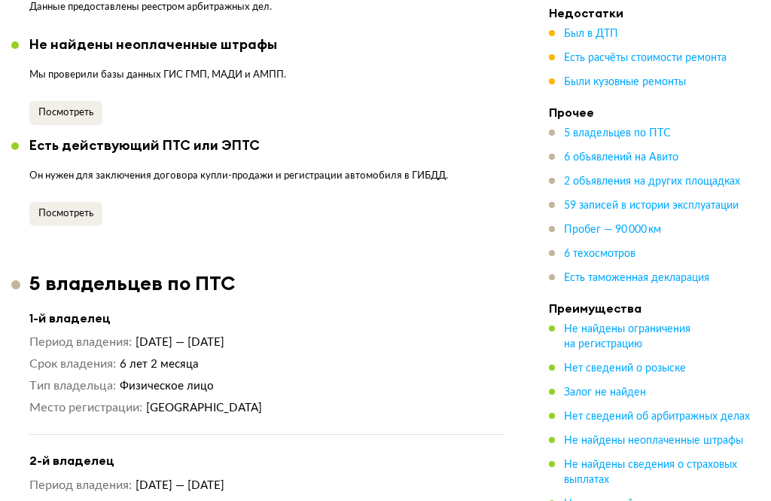
scroll to position [1612, 0]
click at [64, 209] on span "Посмотреть" at bounding box center [65, 214] width 55 height 10
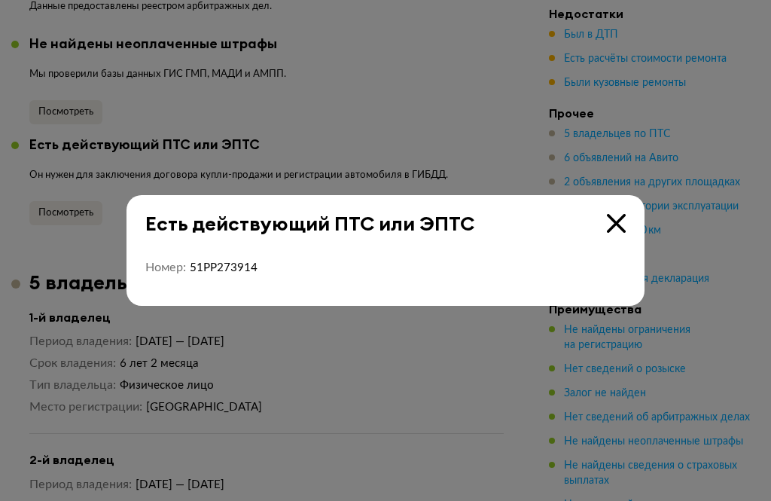
click at [623, 233] on icon at bounding box center [616, 223] width 19 height 19
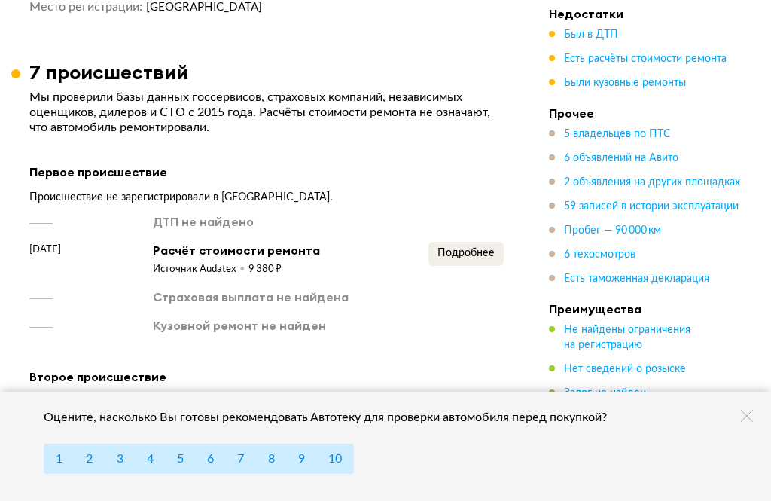
scroll to position [2596, 0]
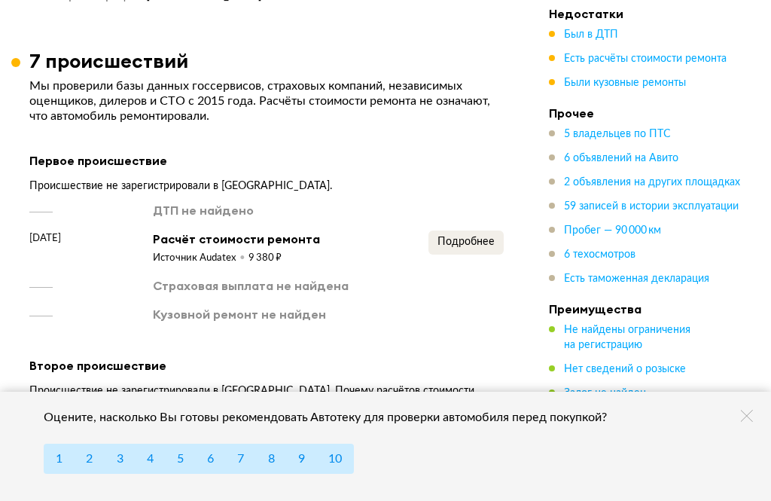
click at [477, 236] on span "Подробнее" at bounding box center [465, 241] width 57 height 11
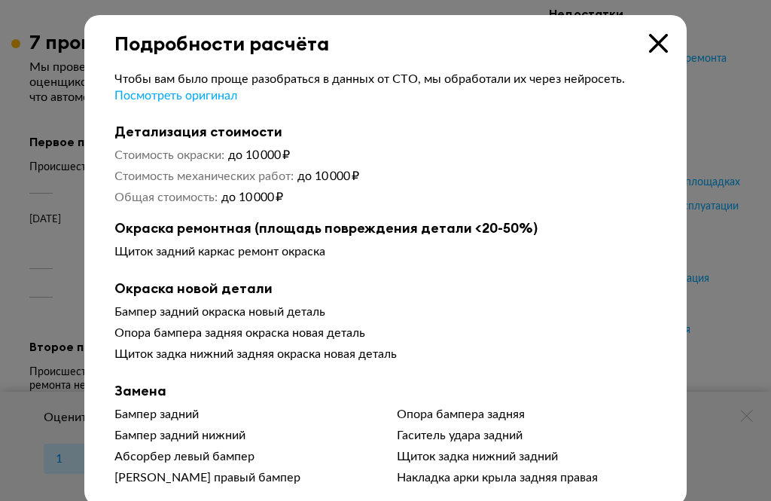
scroll to position [2614, 0]
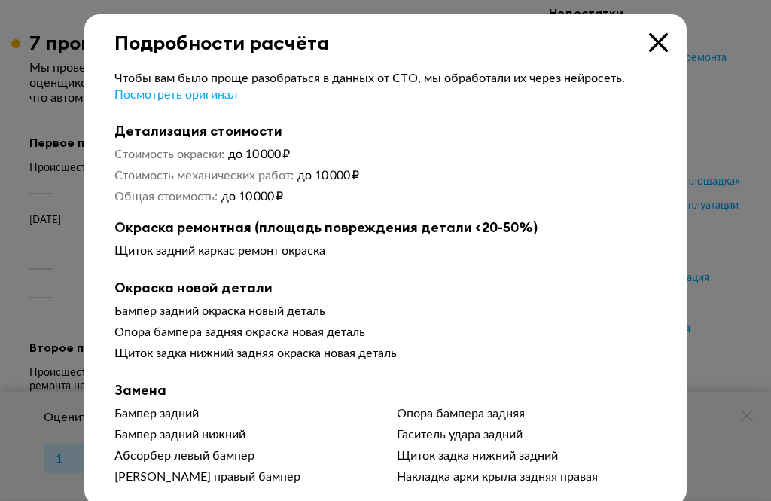
click at [661, 49] on icon at bounding box center [658, 43] width 19 height 19
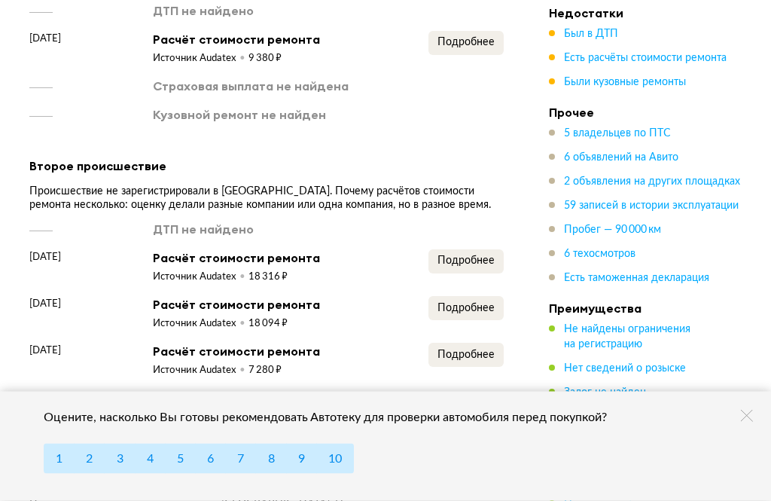
scroll to position [2796, 0]
click at [476, 255] on span "Подробнее" at bounding box center [465, 260] width 57 height 11
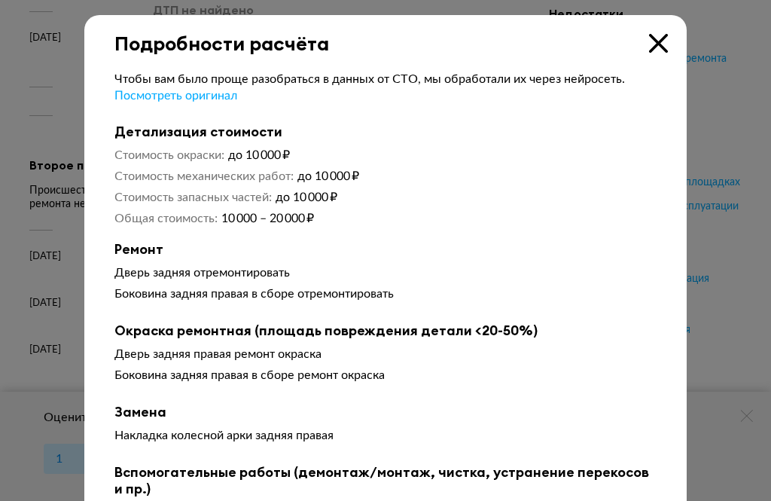
scroll to position [0, 0]
click at [663, 41] on icon at bounding box center [658, 43] width 19 height 19
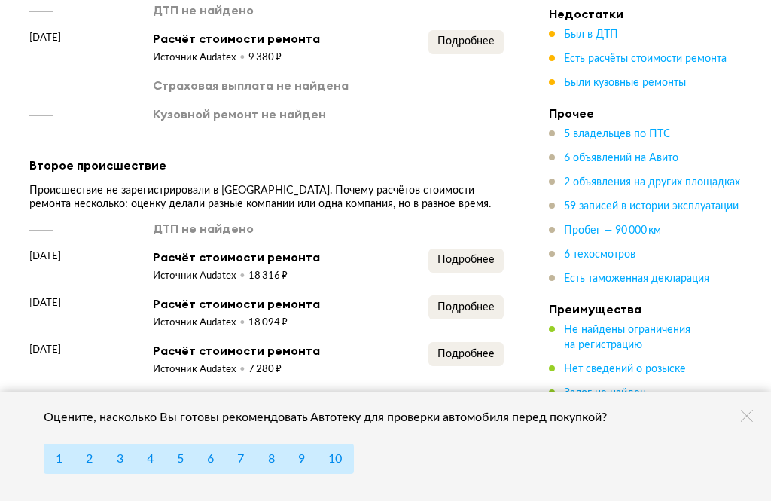
click at [470, 302] on span "Подробнее" at bounding box center [465, 307] width 57 height 11
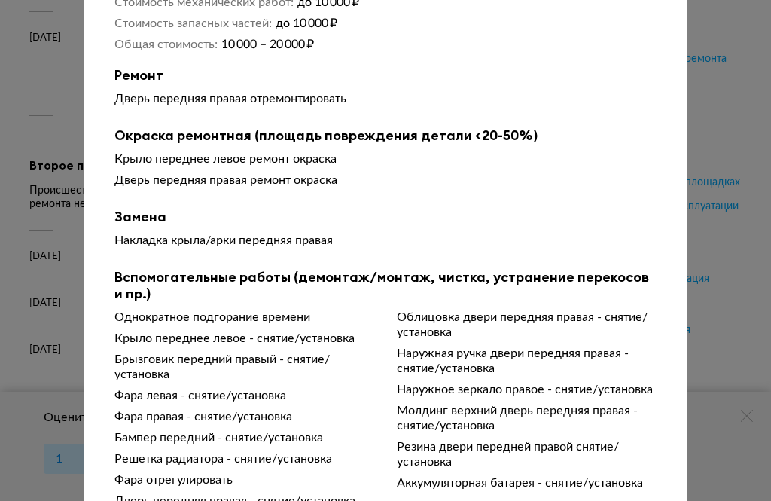
scroll to position [173, 0]
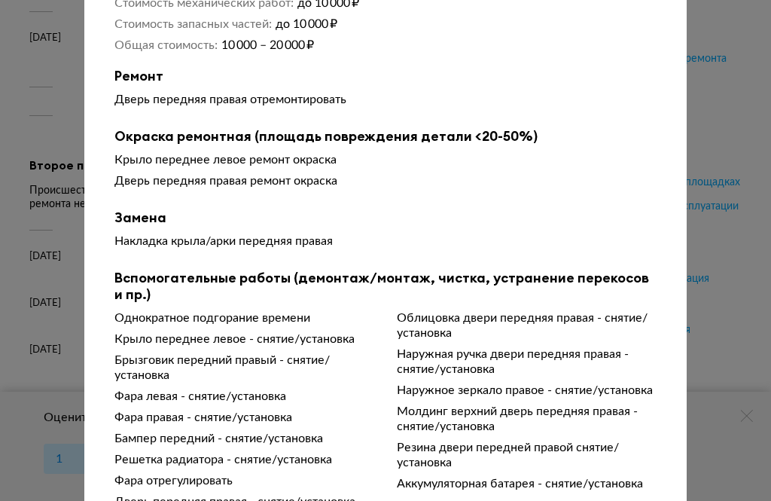
click at [75, 392] on div "Подробности расчёта Чтобы вам было проще разобраться в данных от СТО, мы обрабо…" at bounding box center [385, 250] width 771 height 501
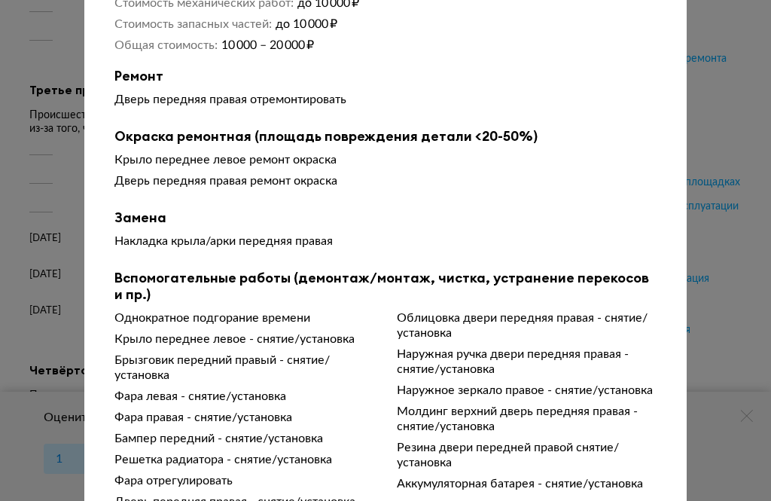
scroll to position [3137, 0]
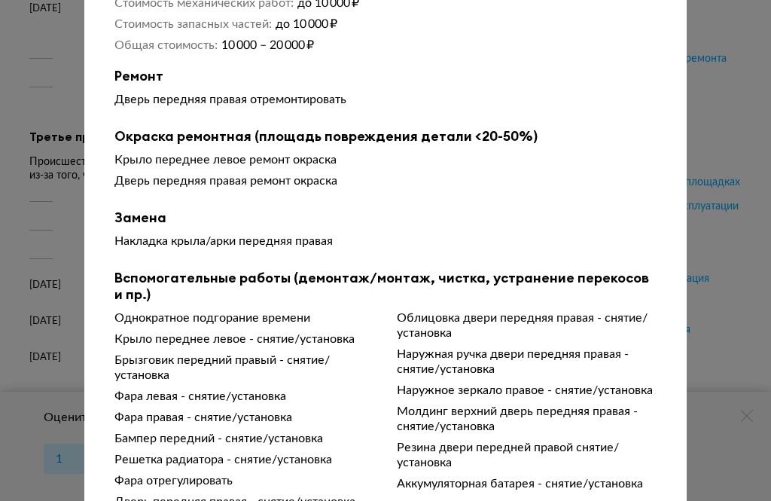
click at [736, 137] on div at bounding box center [385, 77] width 771 height 501
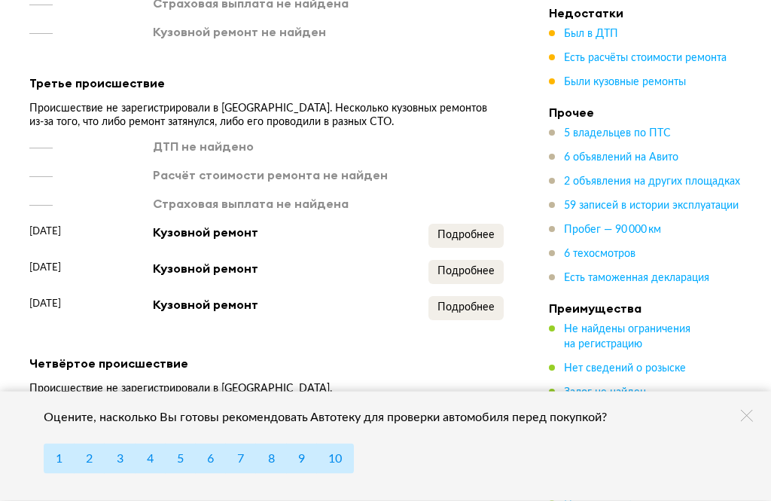
scroll to position [3207, 0]
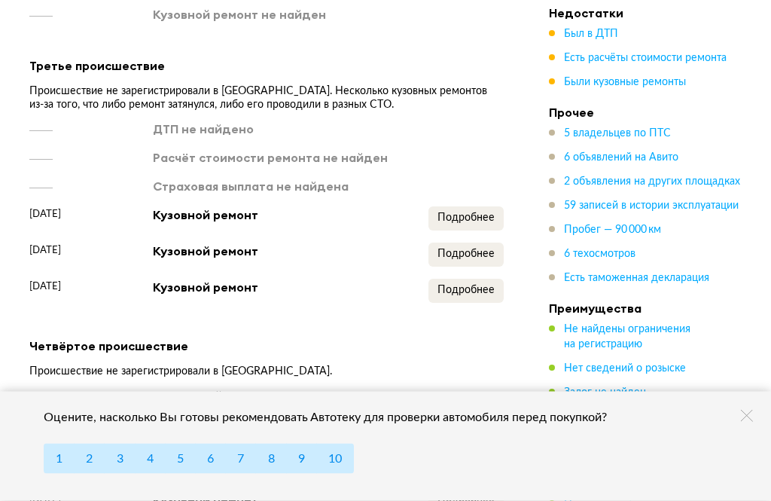
click at [479, 285] on span "Подробнее" at bounding box center [465, 290] width 57 height 11
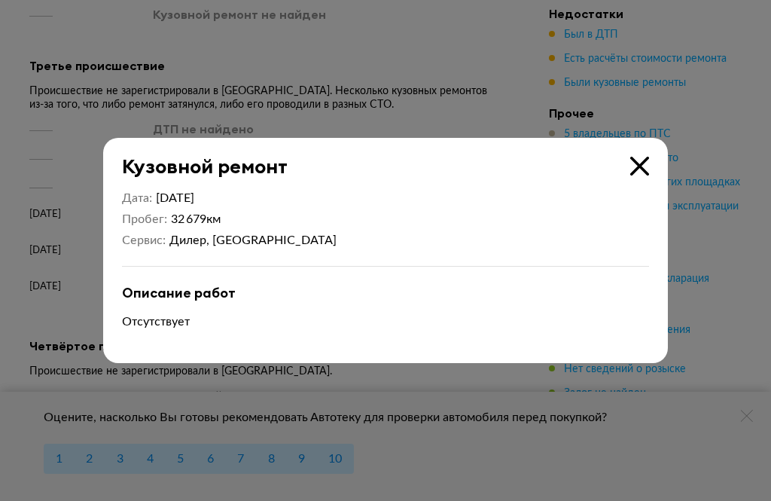
click at [647, 175] on icon at bounding box center [639, 166] width 19 height 19
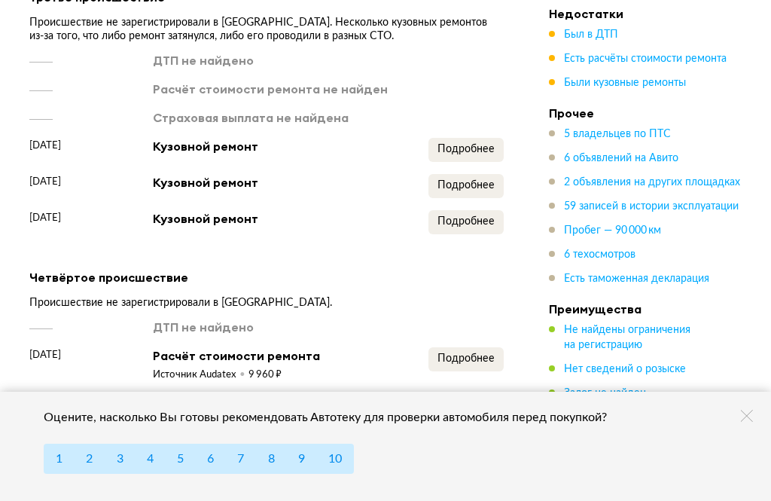
scroll to position [3279, 0]
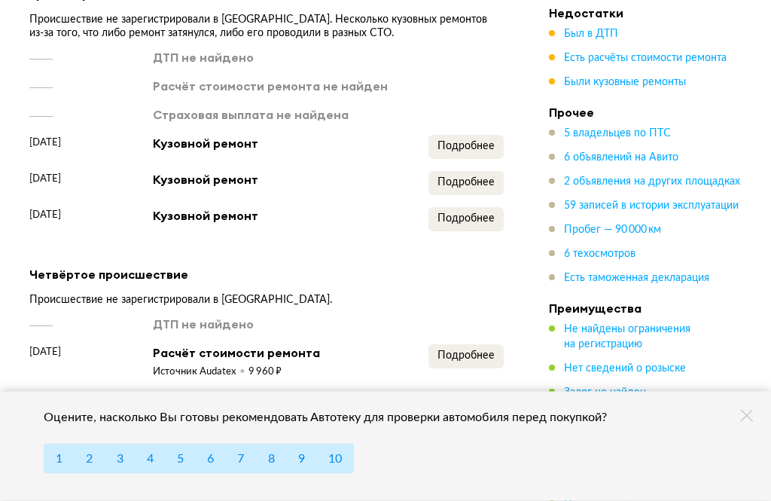
click at [483, 178] on span "Подробнее" at bounding box center [465, 183] width 57 height 11
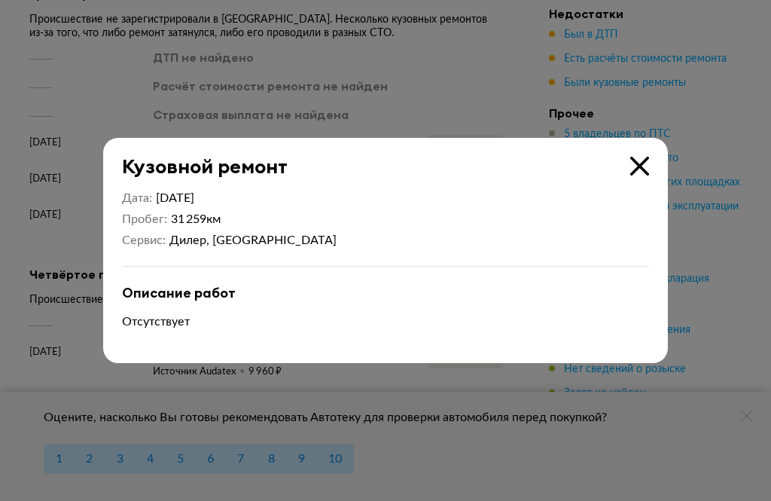
click at [644, 175] on icon at bounding box center [639, 166] width 19 height 19
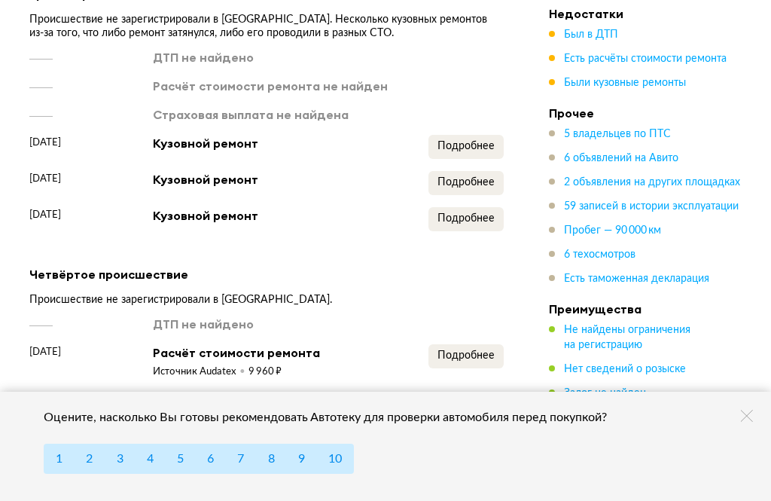
click at [487, 141] on span "Подробнее" at bounding box center [465, 146] width 57 height 11
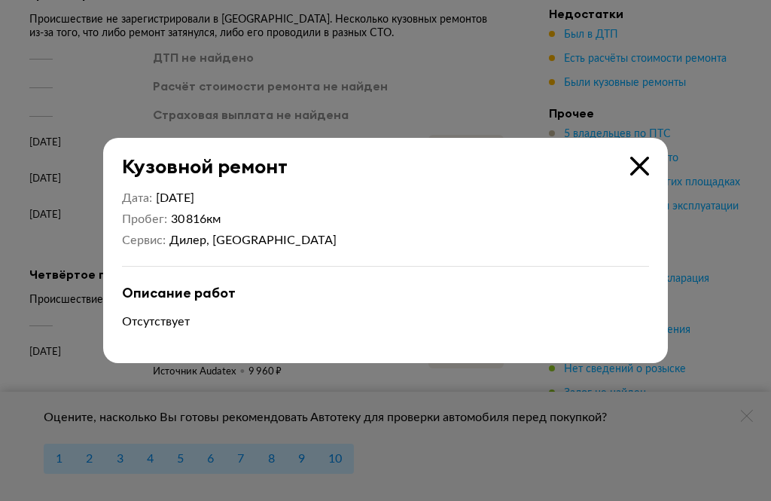
click at [648, 178] on div "Кузовной ремонт" at bounding box center [376, 158] width 546 height 40
click at [641, 175] on icon at bounding box center [639, 166] width 19 height 19
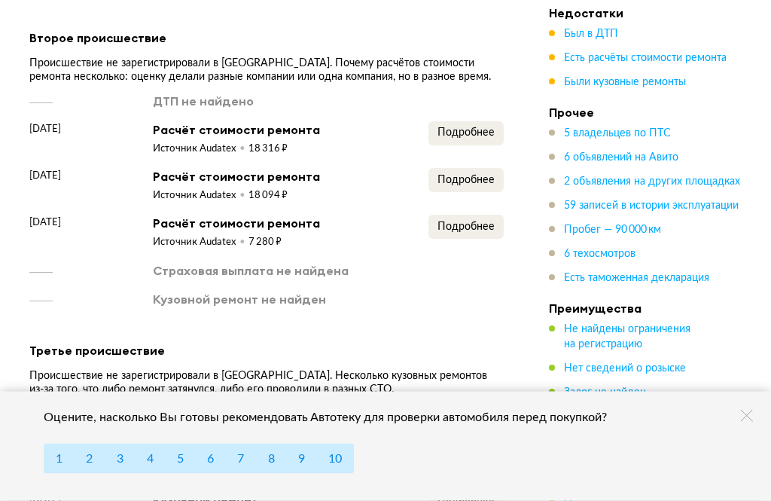
scroll to position [2922, 0]
click at [487, 216] on button "Подробнее" at bounding box center [465, 228] width 75 height 24
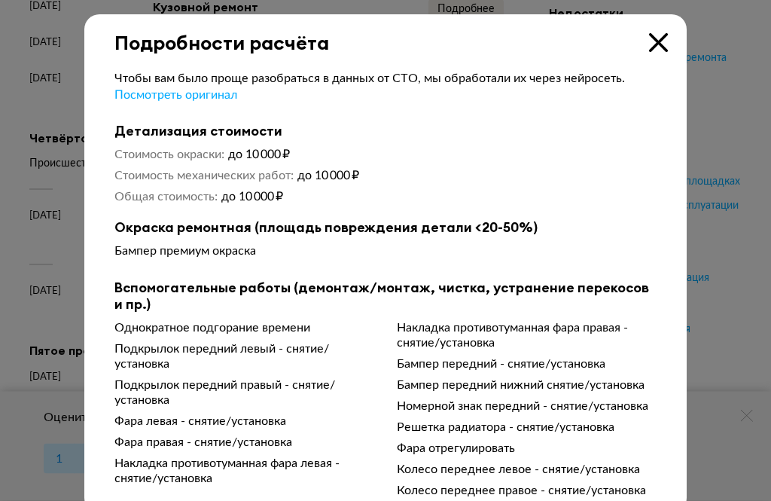
scroll to position [3261, 0]
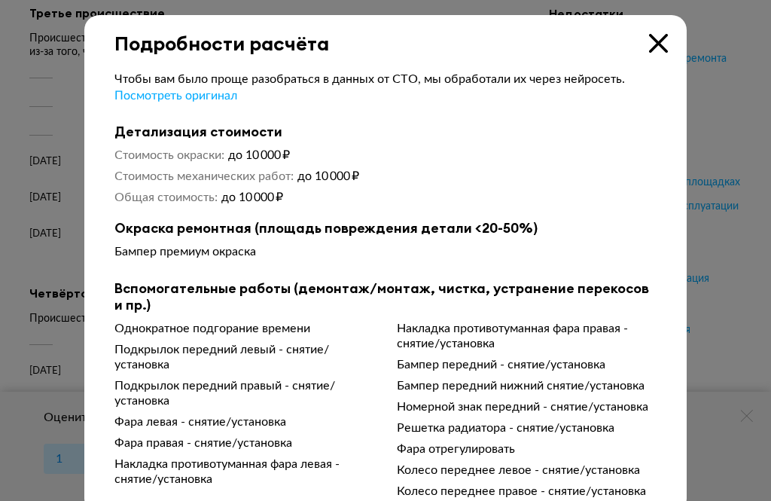
click at [664, 45] on icon at bounding box center [658, 43] width 19 height 19
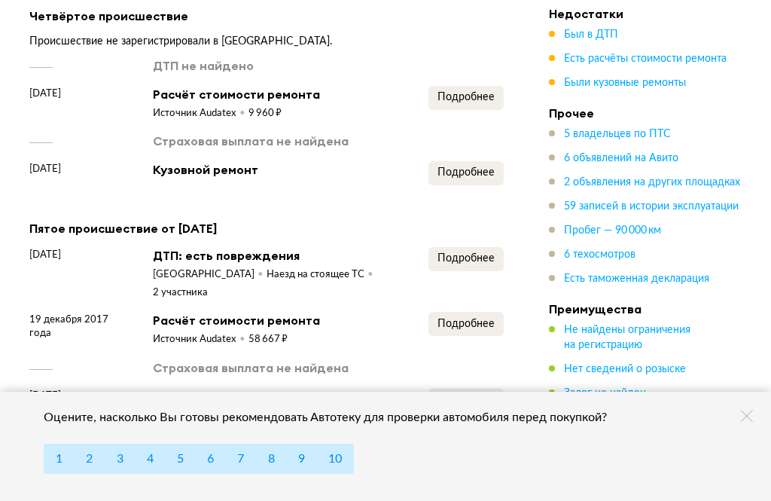
scroll to position [3547, 0]
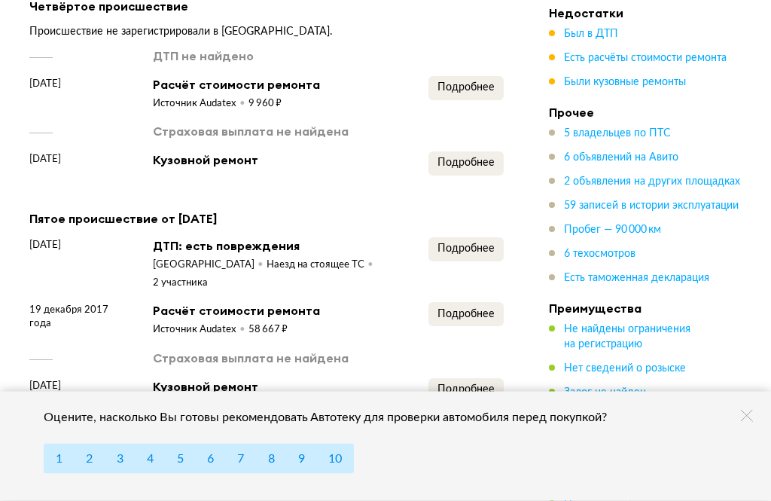
click at [483, 244] on span "Подробнее" at bounding box center [465, 249] width 57 height 11
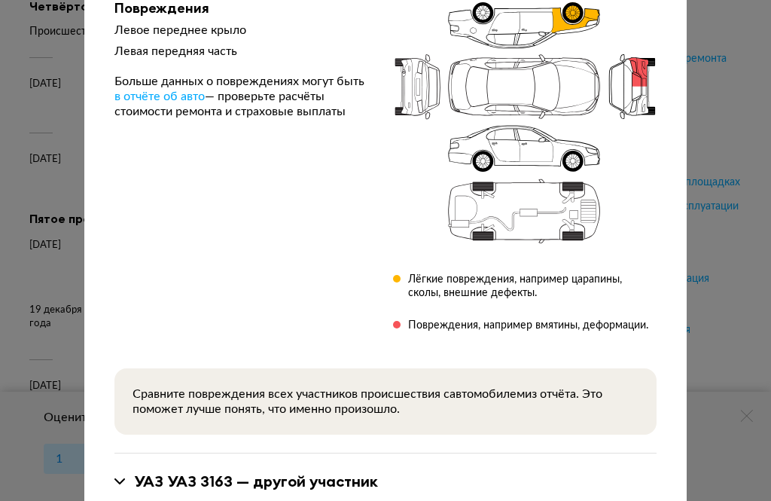
scroll to position [190, 0]
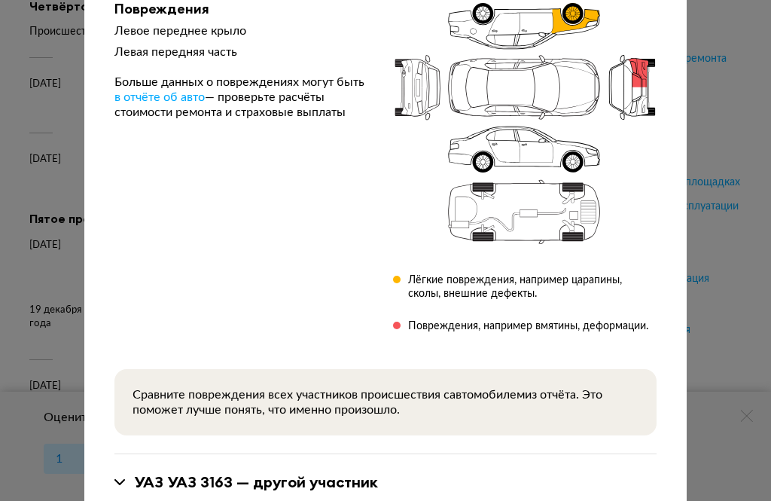
click at [119, 476] on div "УАЗ УАЗ 3163 — другой участник" at bounding box center [385, 482] width 542 height 20
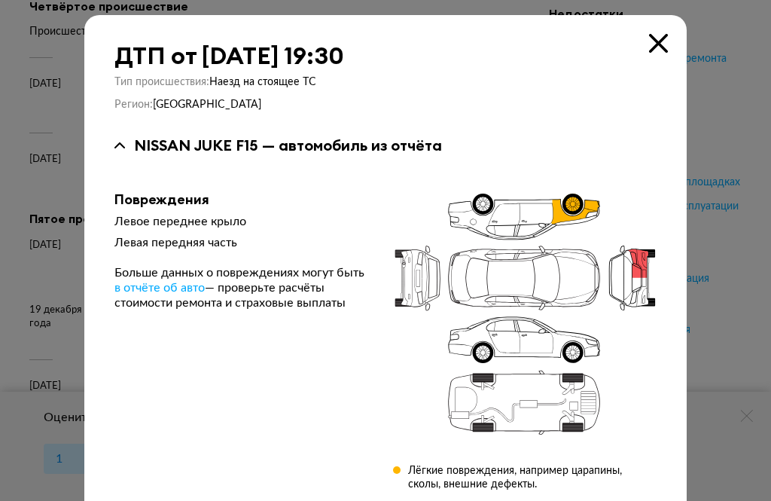
scroll to position [0, 0]
click at [663, 40] on icon at bounding box center [658, 43] width 19 height 19
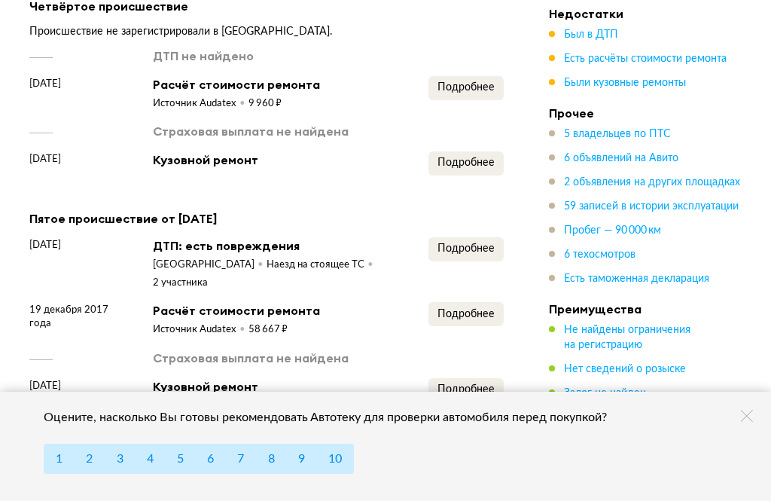
click at [483, 309] on span "Подробнее" at bounding box center [465, 314] width 57 height 11
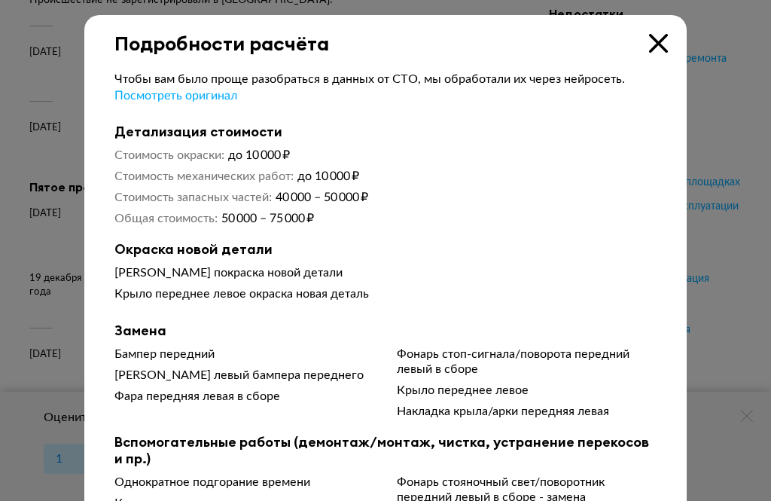
click at [665, 46] on icon at bounding box center [658, 43] width 19 height 19
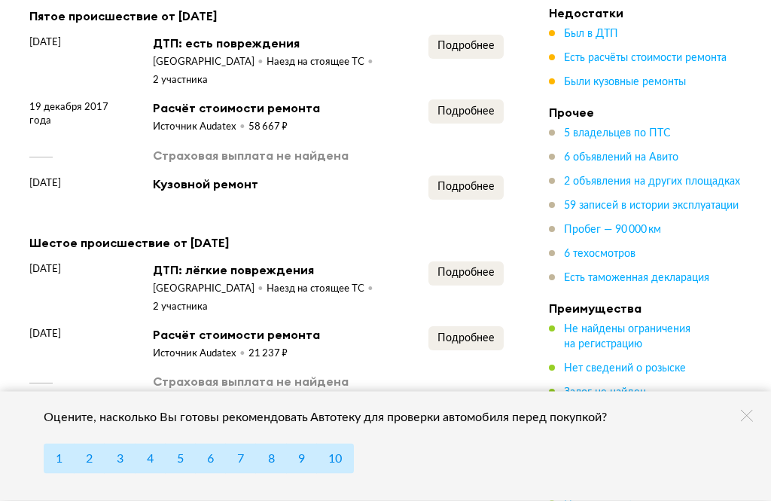
scroll to position [3753, 0]
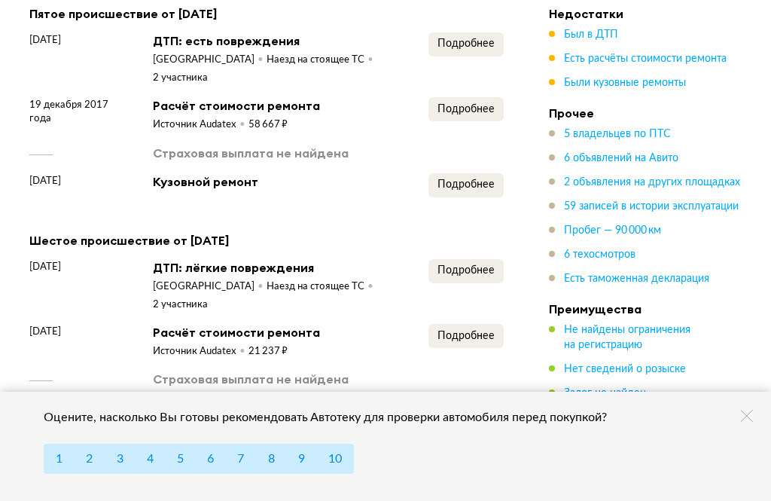
click at [478, 265] on span "Подробнее" at bounding box center [465, 270] width 57 height 11
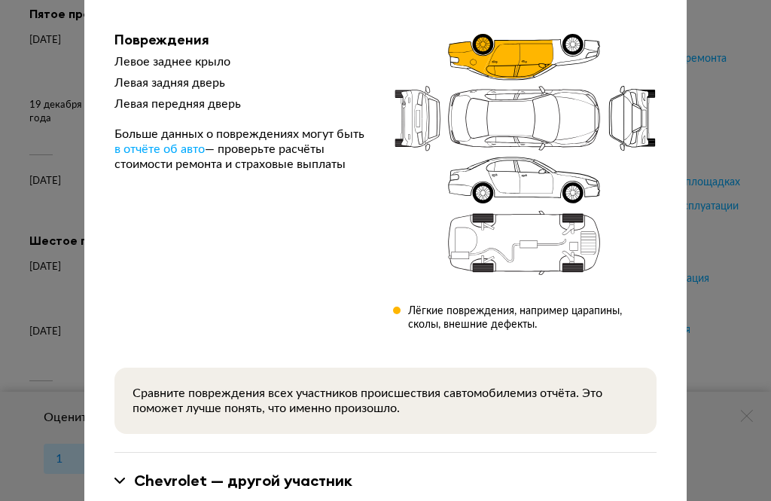
scroll to position [158, 0]
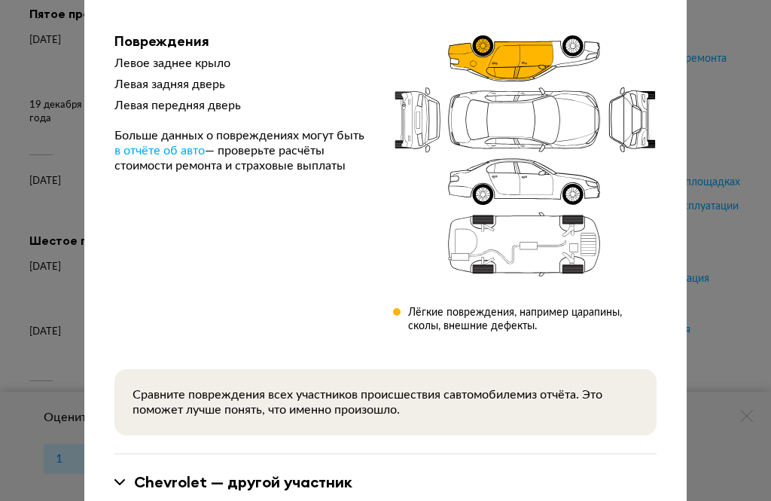
click at [115, 476] on div "Chevrolet — другой участник" at bounding box center [385, 482] width 542 height 20
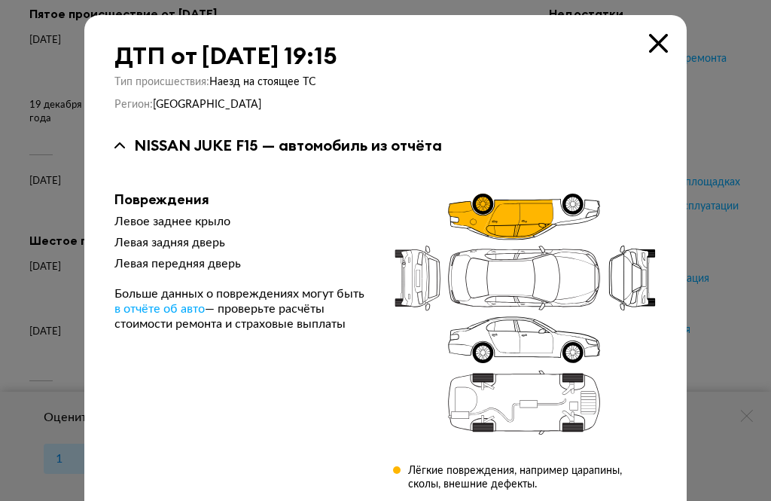
scroll to position [0, 0]
click at [666, 41] on icon at bounding box center [658, 43] width 19 height 19
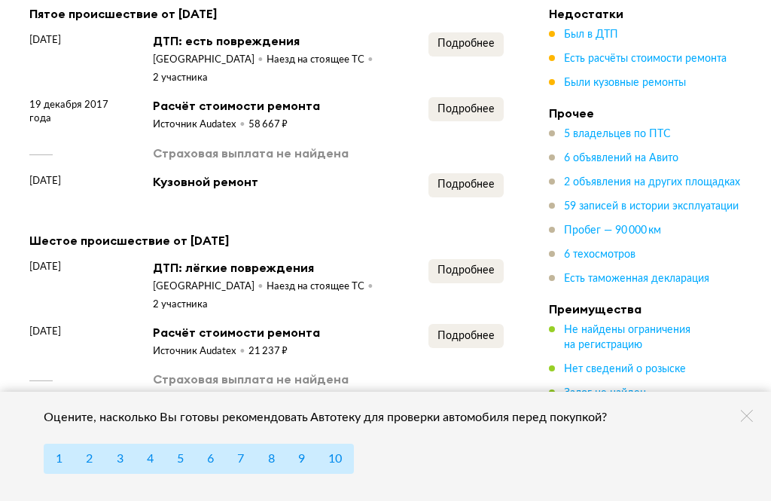
click at [477, 331] on span "Подробнее" at bounding box center [465, 336] width 57 height 11
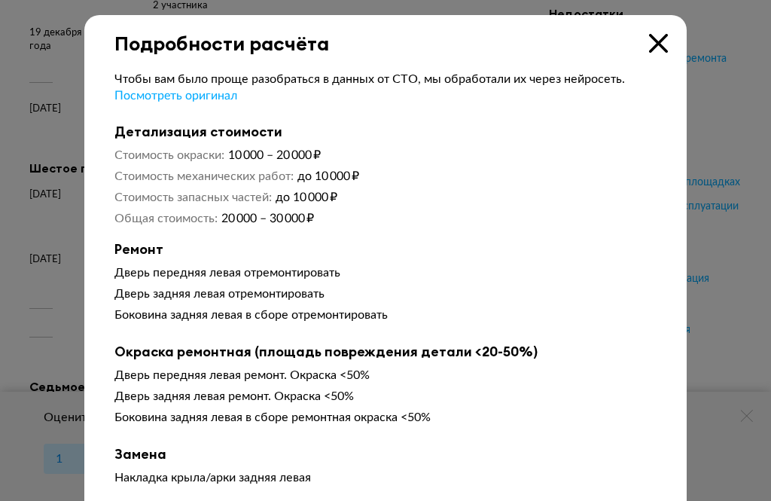
click at [664, 41] on icon at bounding box center [658, 43] width 19 height 19
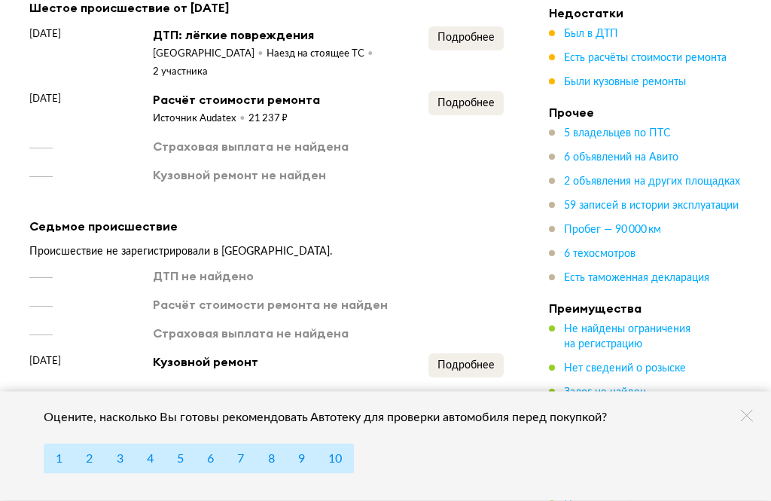
scroll to position [3986, 0]
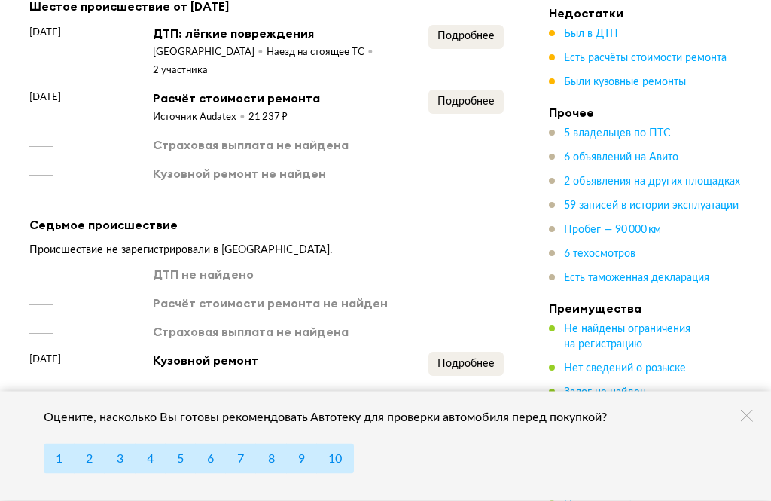
click at [484, 359] on span "Подробнее" at bounding box center [465, 364] width 57 height 11
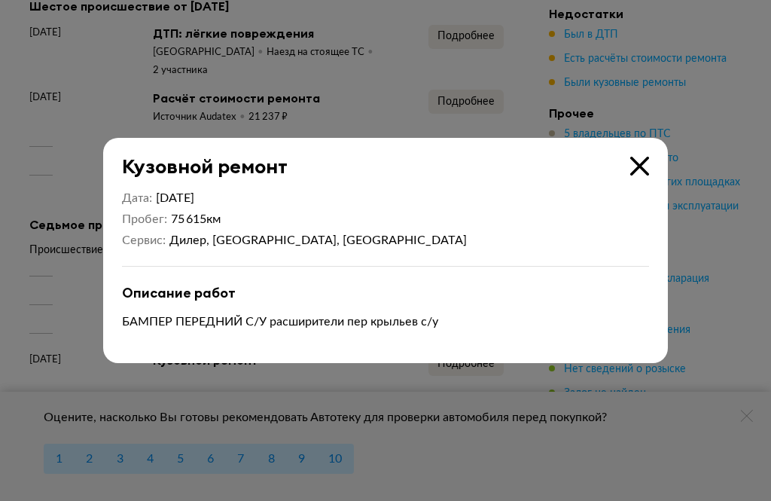
click at [648, 175] on icon at bounding box center [639, 166] width 19 height 19
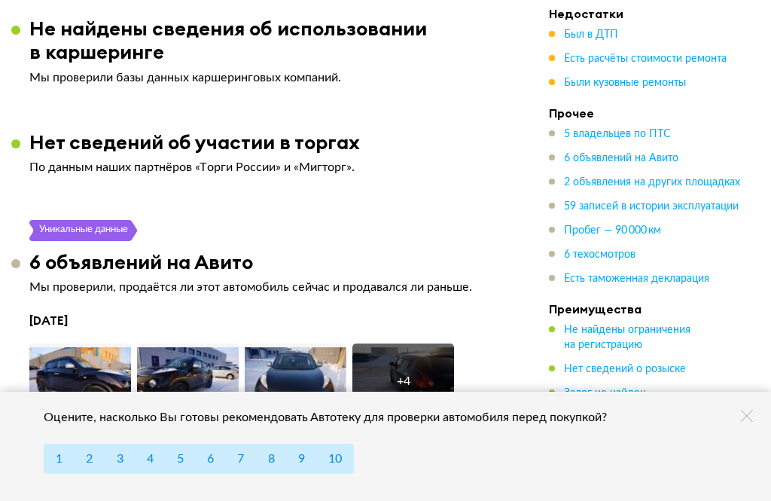
scroll to position [4713, 0]
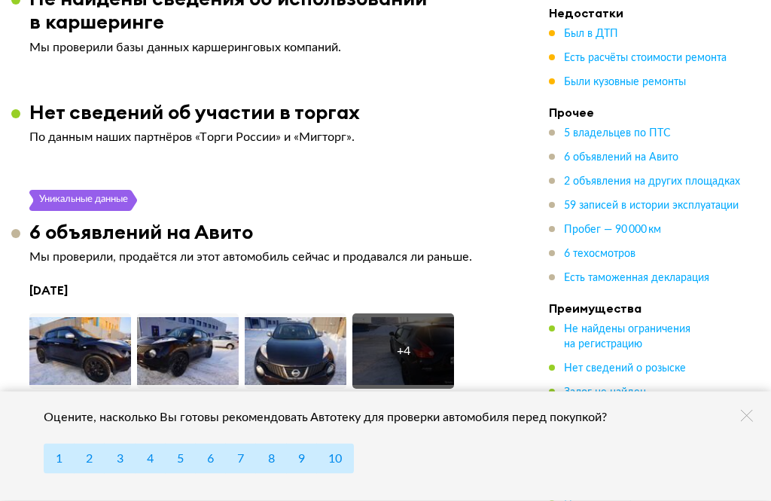
click at [57, 453] on div "Читать дальше" at bounding box center [69, 460] width 80 height 15
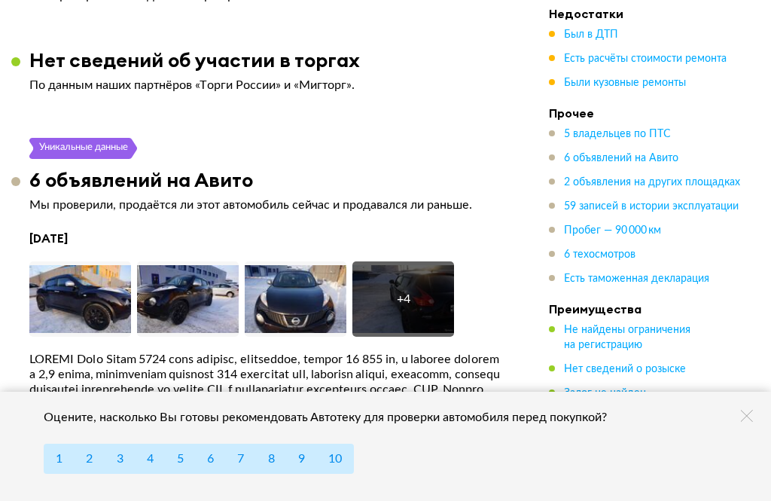
scroll to position [4752, 0]
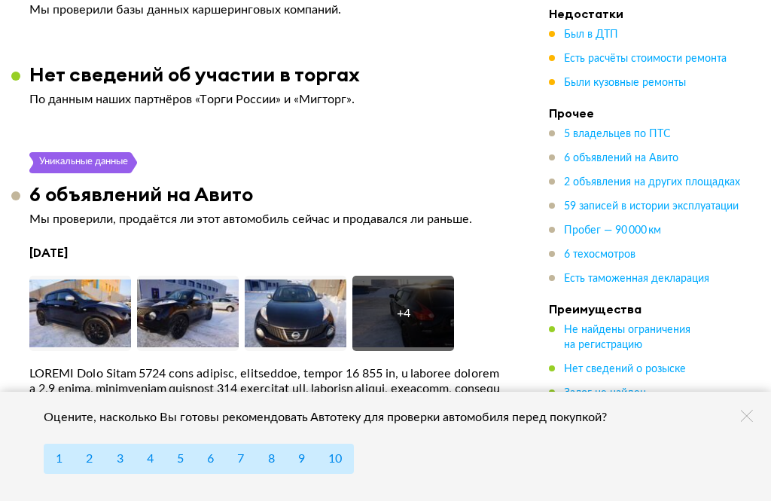
click at [64, 276] on img at bounding box center [80, 313] width 102 height 75
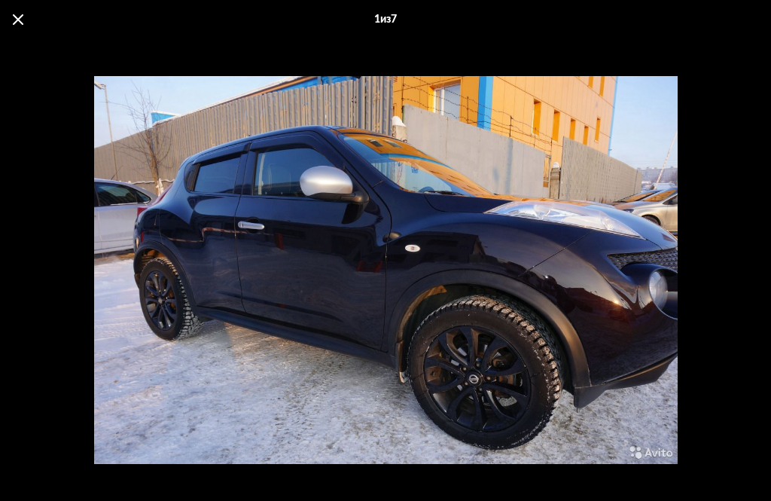
scroll to position [4627, 0]
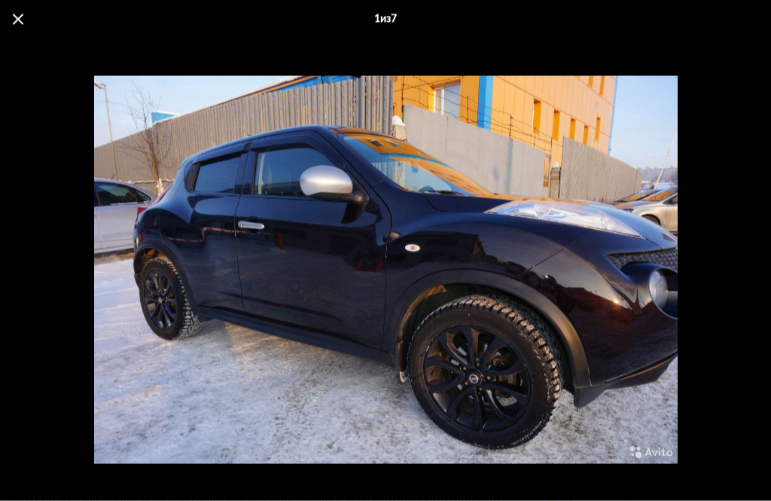
click at [735, 254] on div "Go to Slide 1" at bounding box center [385, 270] width 771 height 462
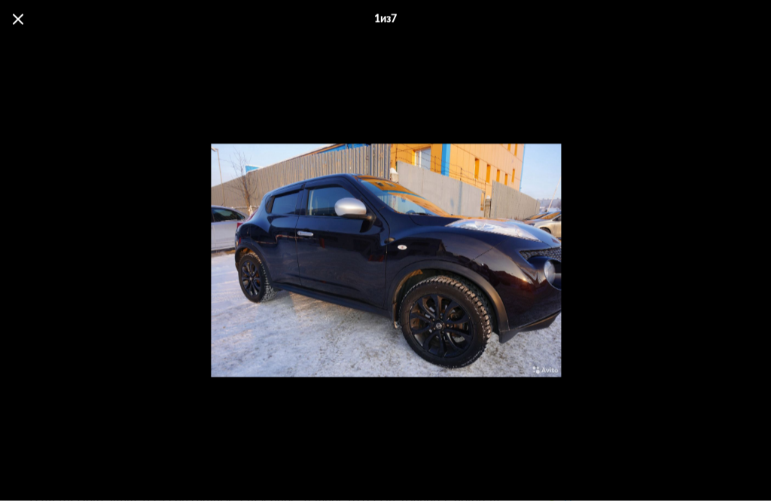
scroll to position [4627, 0]
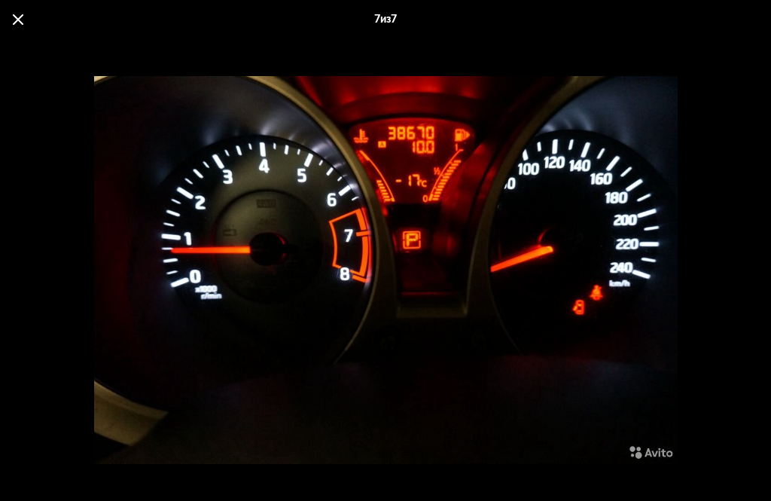
click at [18, 23] on span at bounding box center [18, 19] width 11 height 11
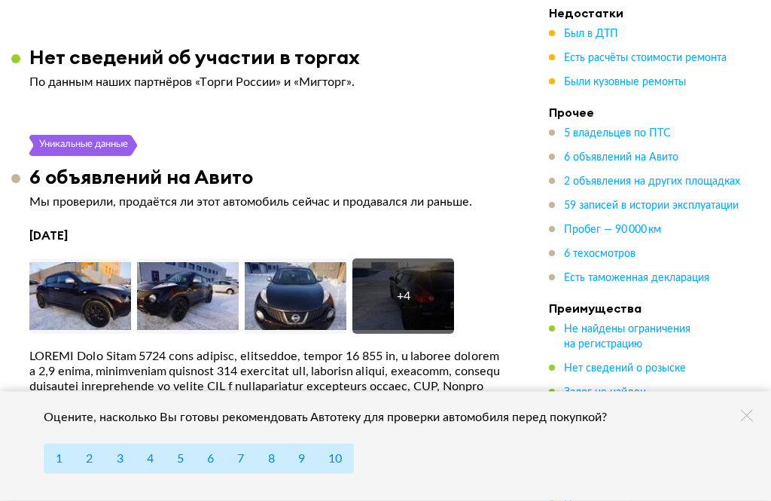
scroll to position [4790, 0]
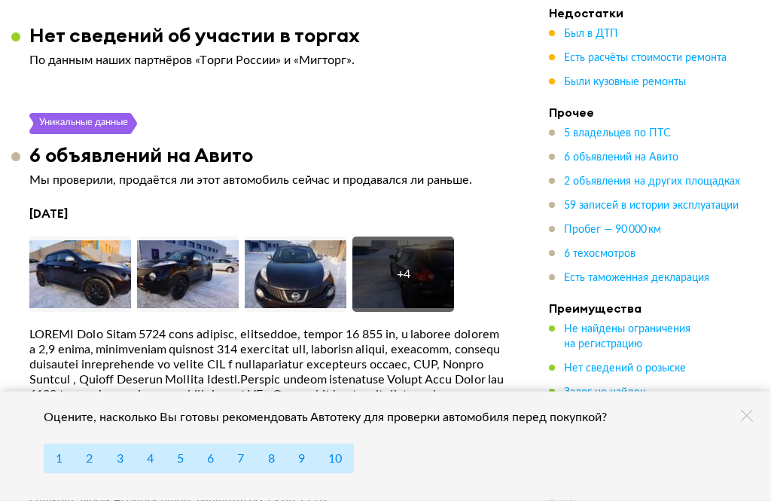
click at [419, 237] on div "+ 4" at bounding box center [403, 274] width 102 height 75
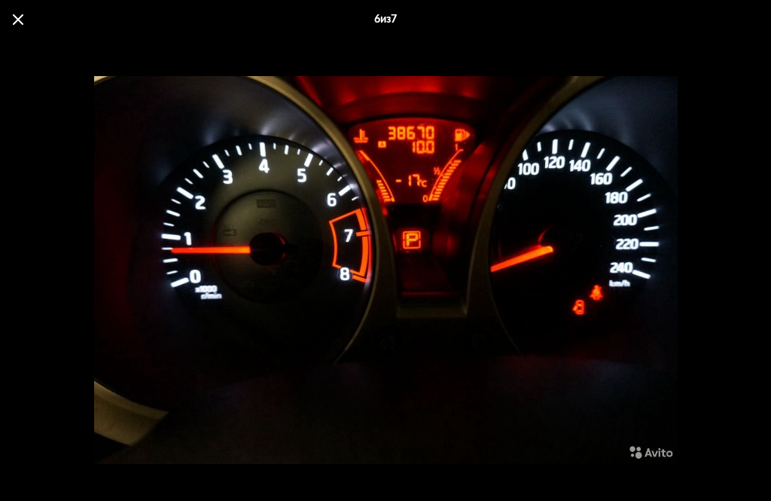
scroll to position [4495, 0]
click at [13, 23] on span at bounding box center [18, 19] width 11 height 11
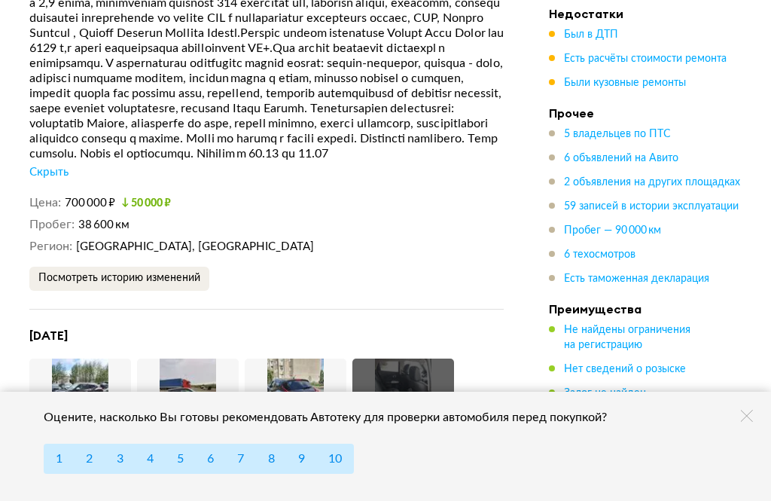
scroll to position [5122, 0]
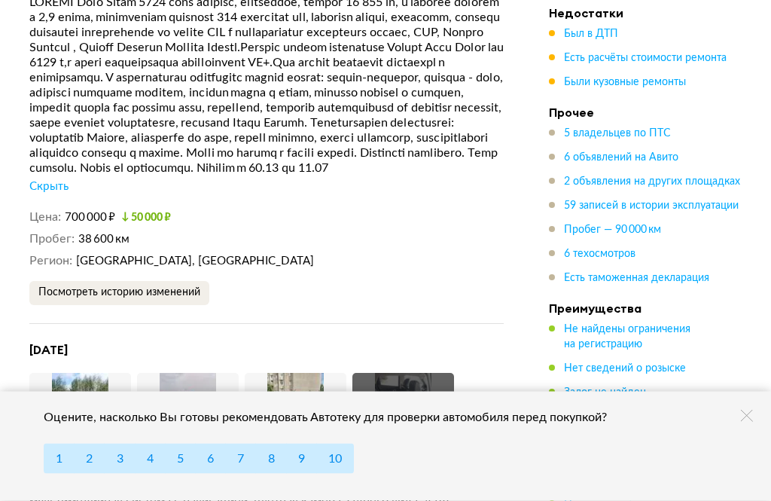
click at [63, 288] on span "Посмотреть историю изменений" at bounding box center [119, 293] width 162 height 11
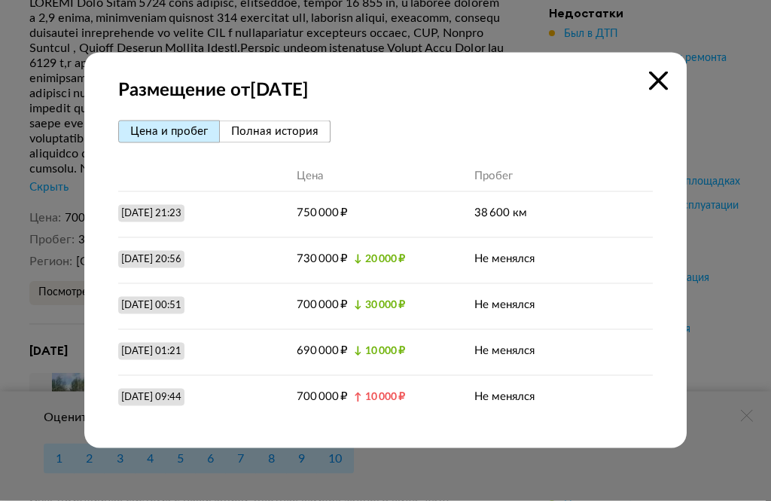
scroll to position [5123, 0]
click at [663, 90] on icon at bounding box center [658, 81] width 19 height 19
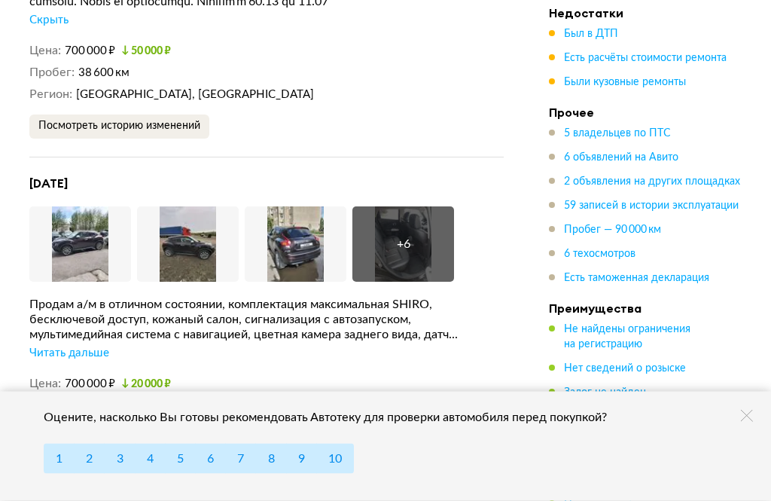
scroll to position [5301, 0]
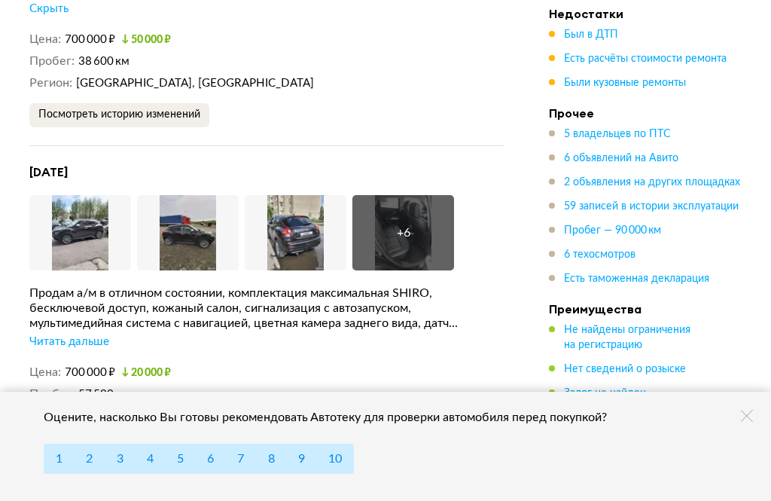
click at [50, 334] on div "Читать дальше" at bounding box center [69, 341] width 80 height 15
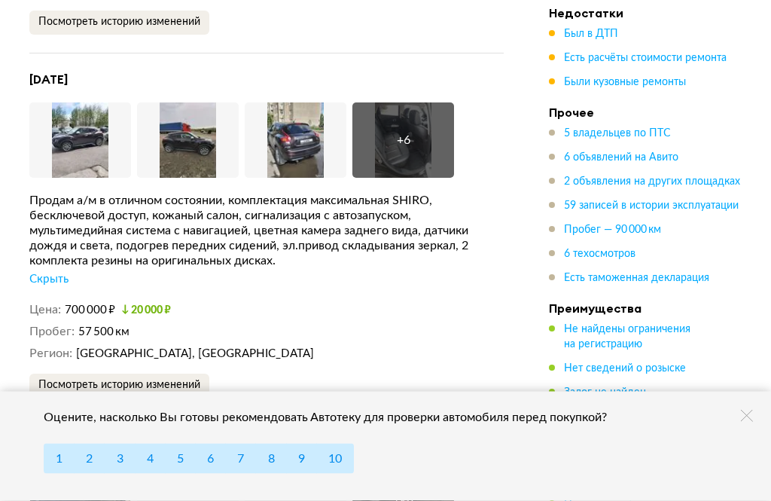
scroll to position [5393, 0]
click at [72, 373] on button "Посмотреть историю изменений" at bounding box center [119, 385] width 180 height 24
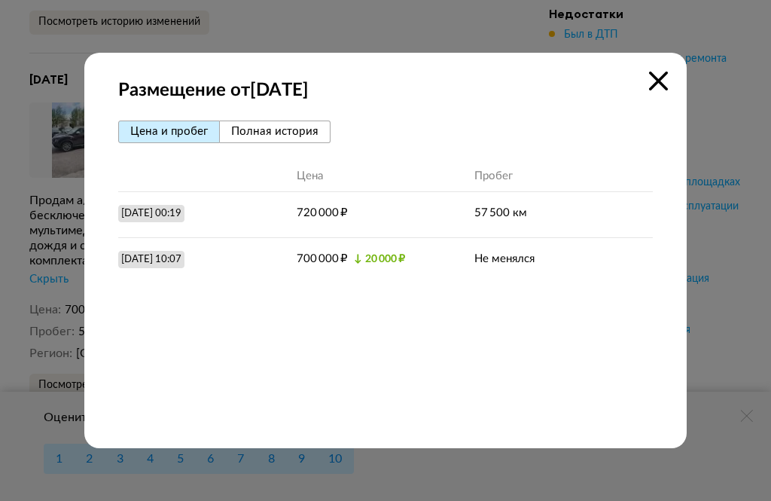
click at [664, 90] on icon at bounding box center [658, 81] width 19 height 19
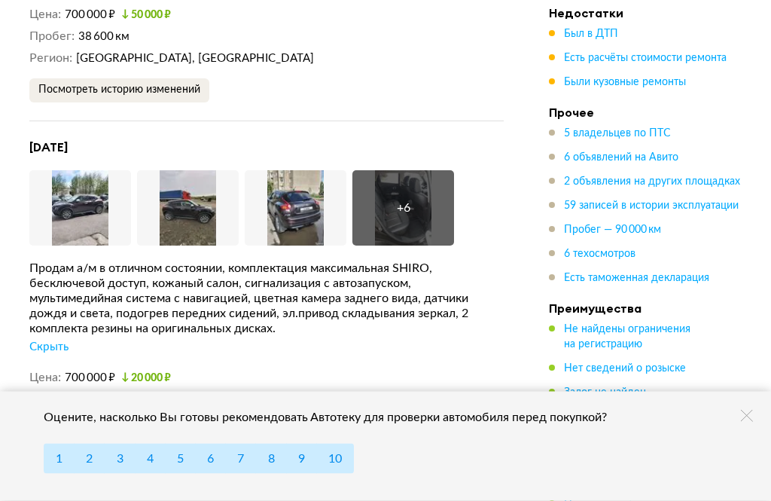
scroll to position [5322, 0]
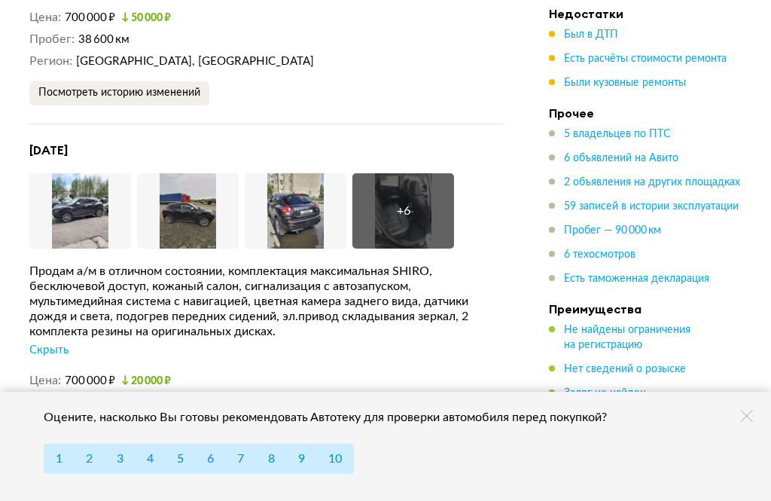
click at [50, 218] on button "Увеличить фото" at bounding box center [78, 233] width 98 height 30
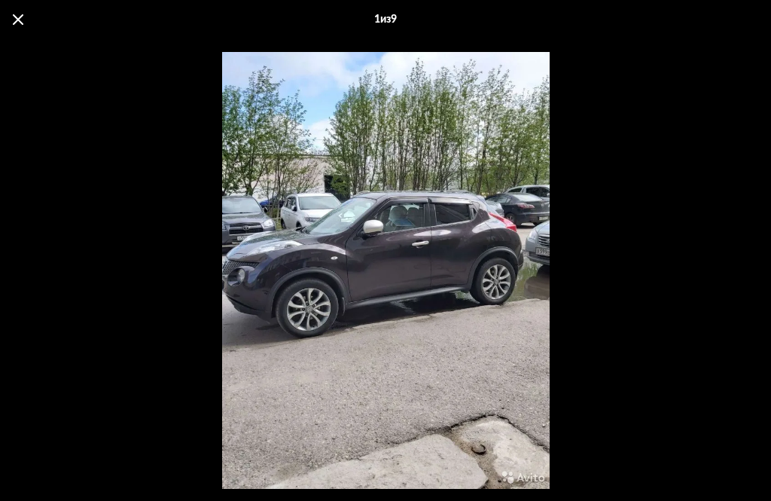
scroll to position [5267, 0]
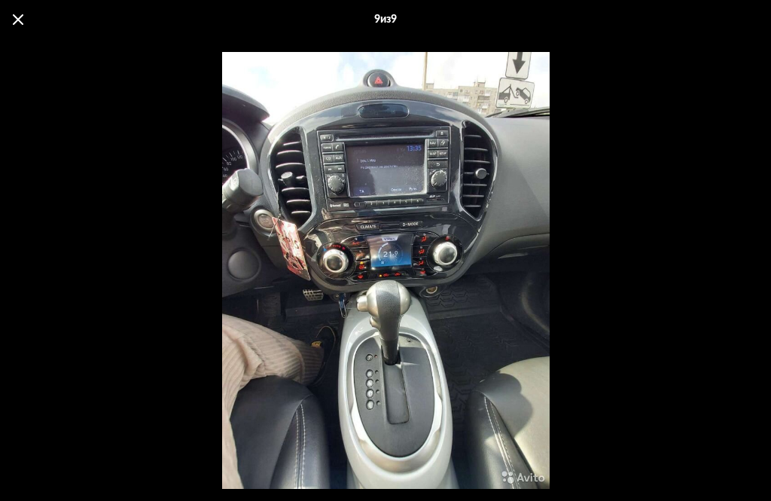
click at [17, 18] on span at bounding box center [18, 19] width 11 height 11
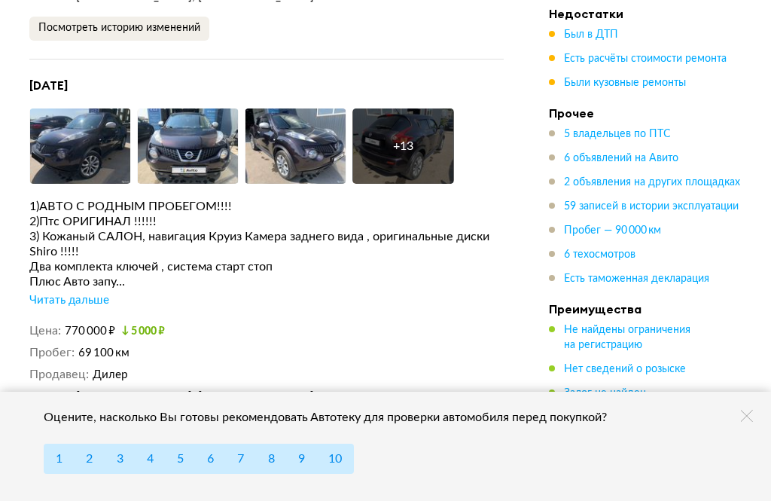
scroll to position [5752, 0]
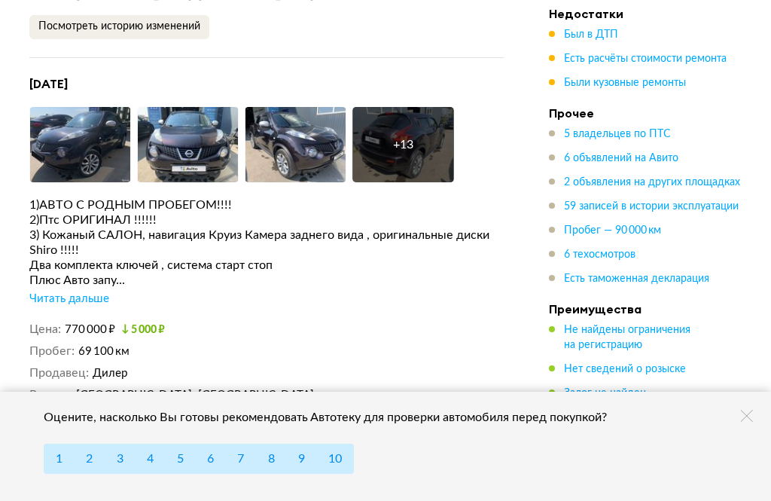
click at [42, 291] on div "Читать дальше" at bounding box center [69, 298] width 80 height 15
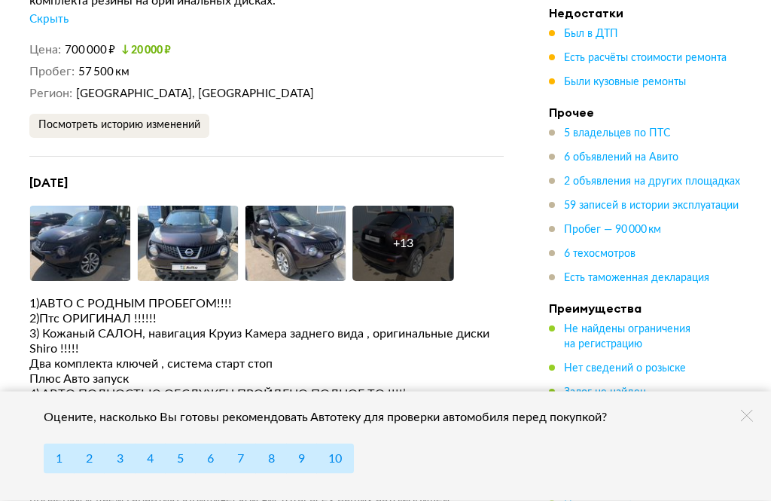
scroll to position [5653, 0]
click at [69, 218] on img at bounding box center [80, 243] width 102 height 75
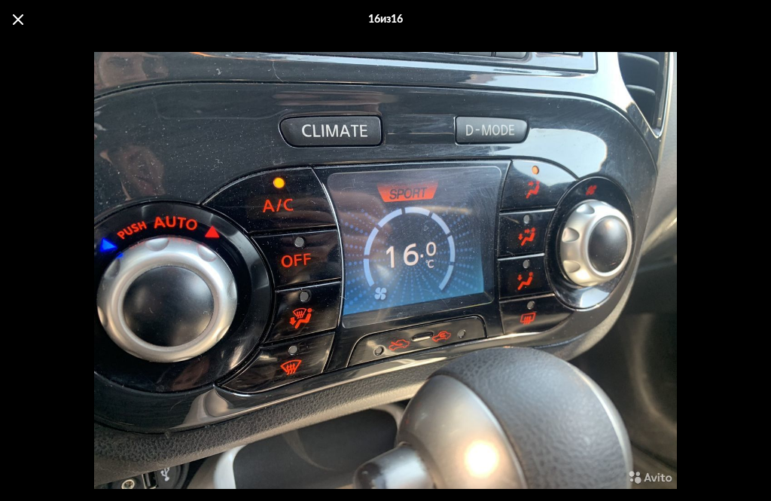
click at [19, 24] on span at bounding box center [18, 19] width 11 height 11
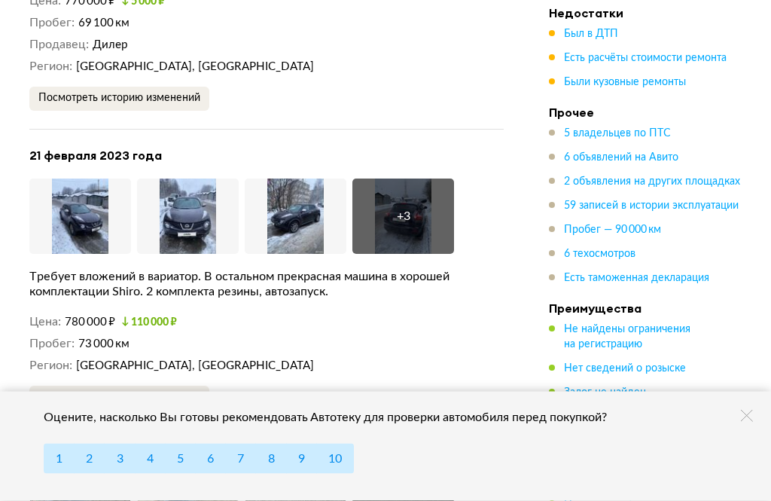
scroll to position [6562, 0]
click at [67, 224] on button "Увеличить фото" at bounding box center [78, 239] width 98 height 30
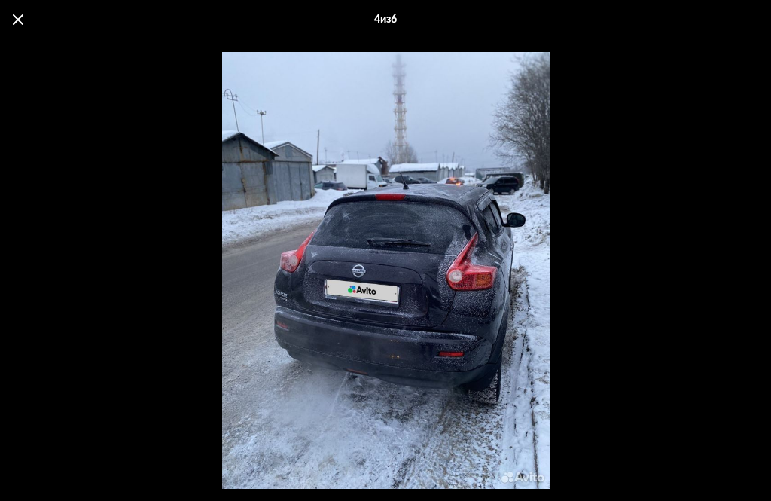
scroll to position [6510, 0]
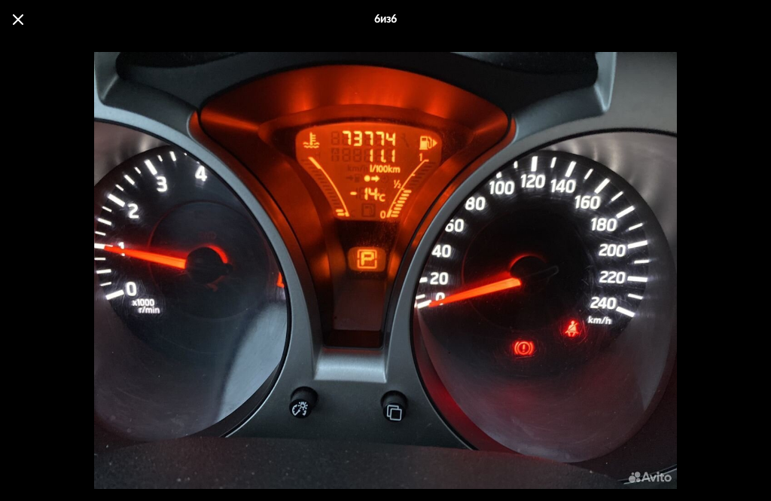
click at [14, 23] on span at bounding box center [18, 19] width 11 height 11
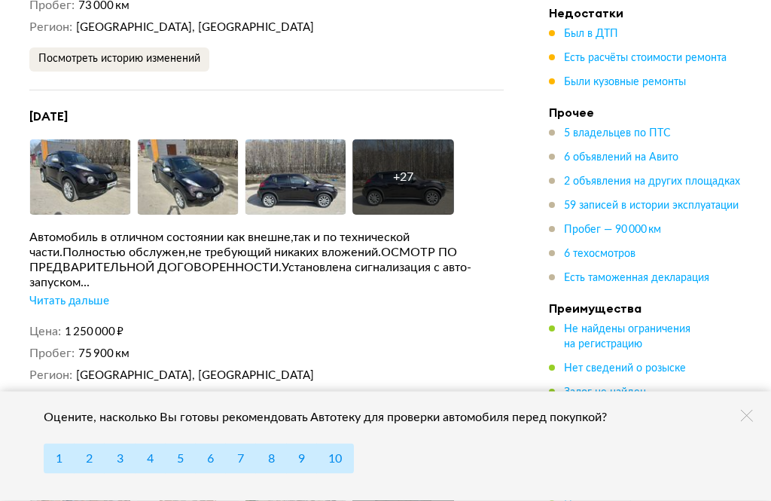
scroll to position [6900, 0]
click at [50, 294] on div "Читать дальше" at bounding box center [69, 301] width 80 height 15
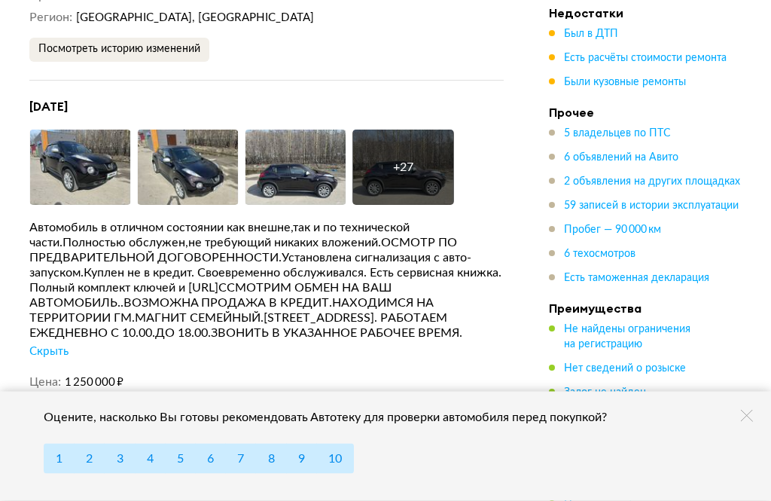
scroll to position [6909, 0]
click at [72, 175] on button "Увеличить фото" at bounding box center [78, 190] width 98 height 30
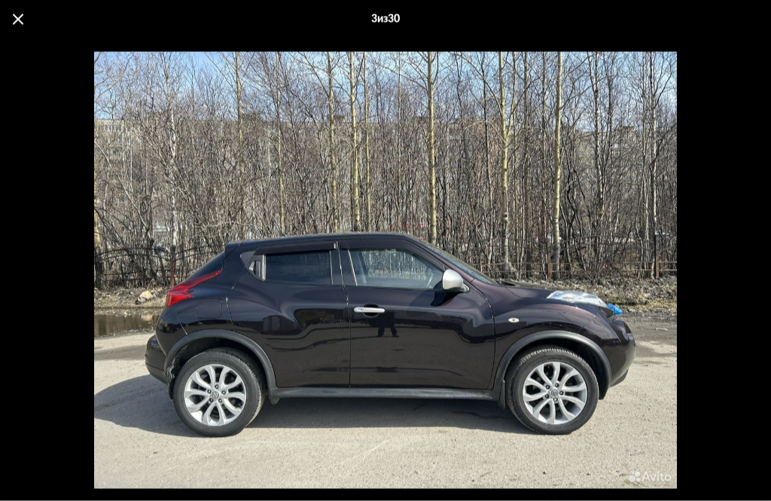
scroll to position [6879, 0]
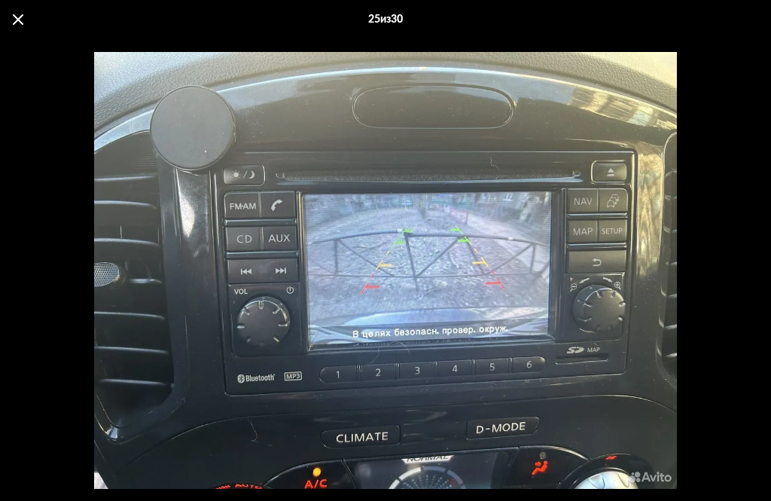
click at [655, 206] on div "Go to Slide 25" at bounding box center [386, 270] width 584 height 437
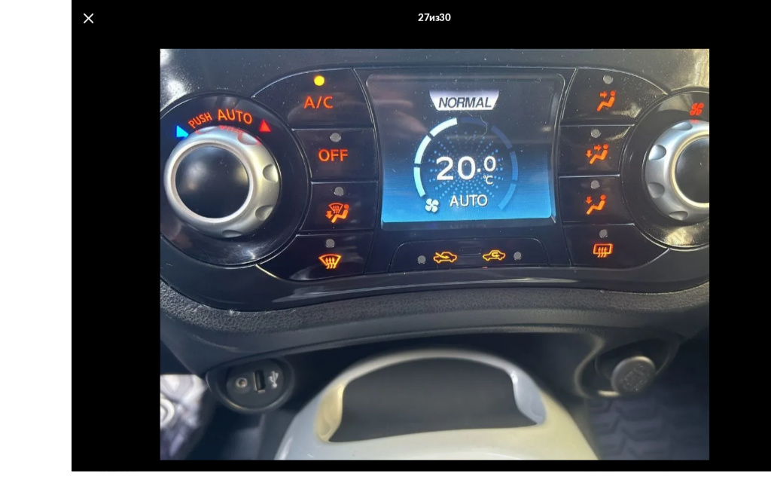
scroll to position [6928, 0]
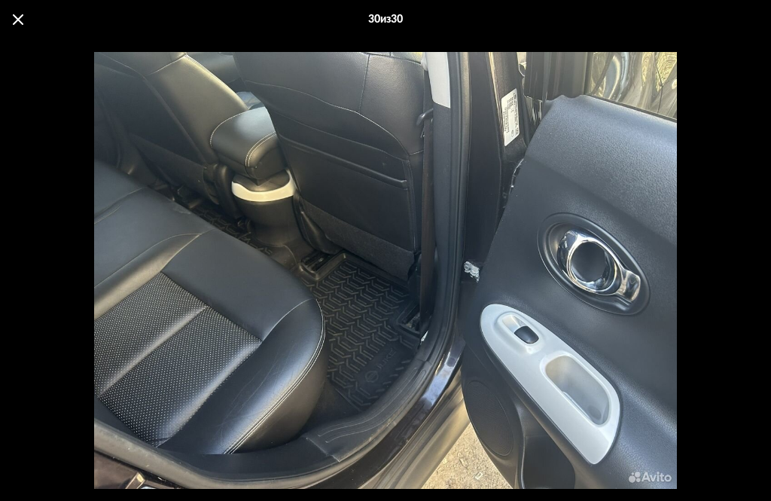
click at [13, 28] on div "30 из 30" at bounding box center [385, 19] width 771 height 39
click at [11, 23] on div "30 из 30" at bounding box center [385, 19] width 771 height 39
click at [20, 17] on span at bounding box center [18, 19] width 11 height 11
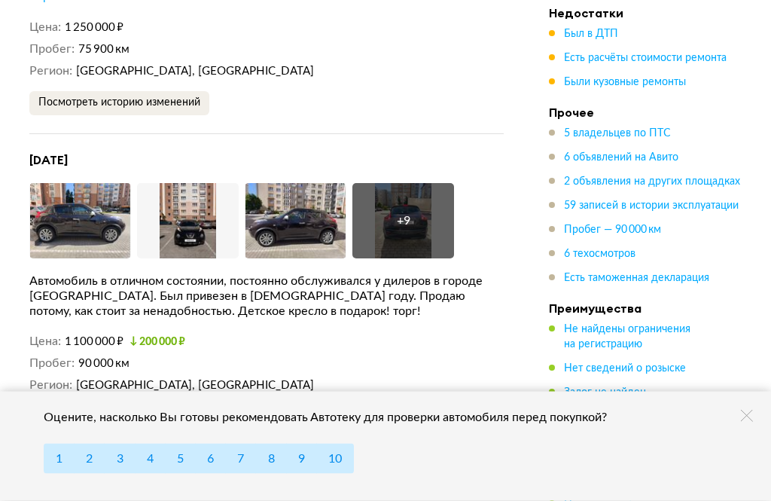
scroll to position [7264, 0]
click at [69, 187] on img at bounding box center [80, 220] width 102 height 75
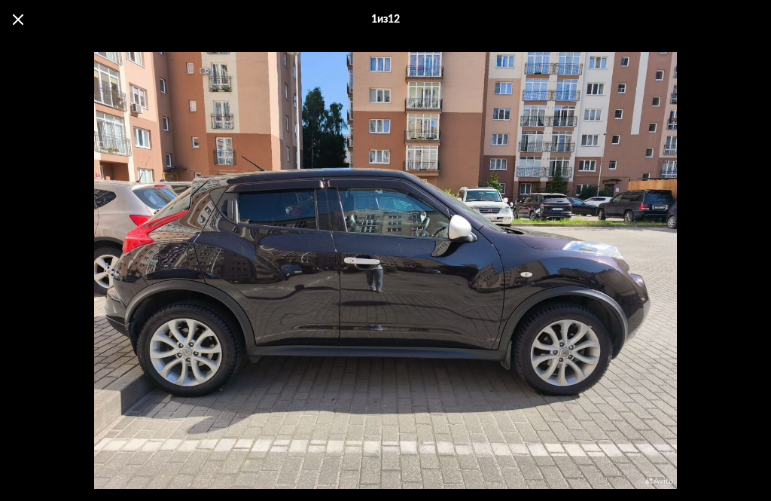
click at [609, 217] on div "Go to Slide 1" at bounding box center [386, 270] width 584 height 437
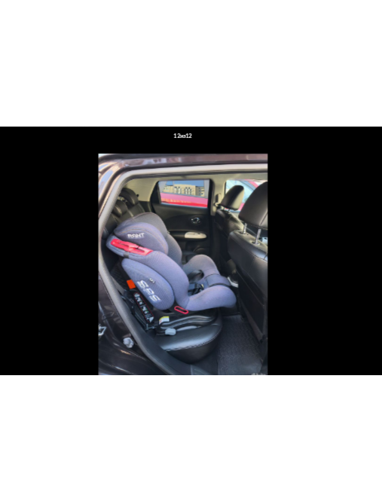
scroll to position [10246, 0]
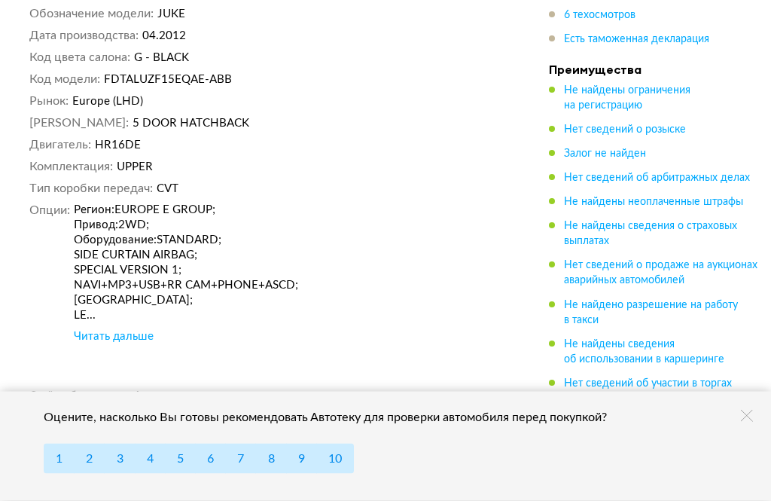
scroll to position [14239, 0]
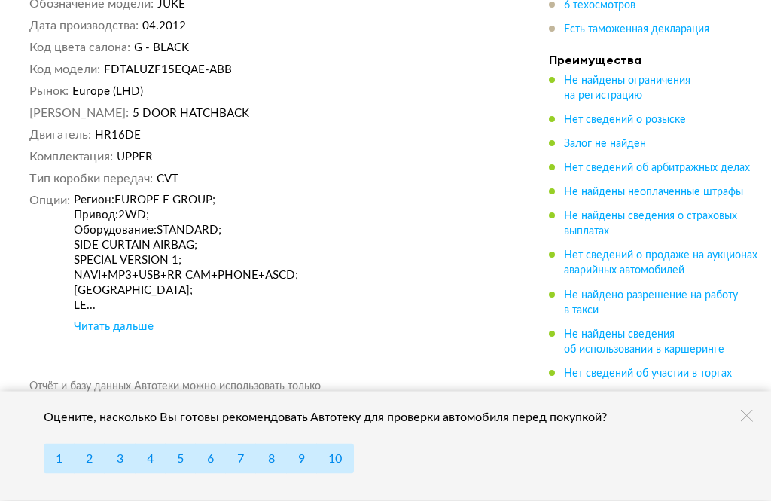
click at [103, 320] on div "Читать дальше" at bounding box center [114, 327] width 80 height 15
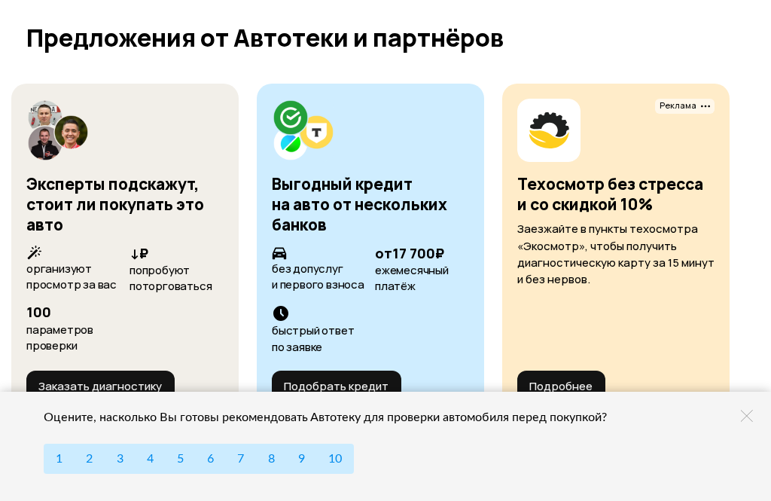
scroll to position [14729, 0]
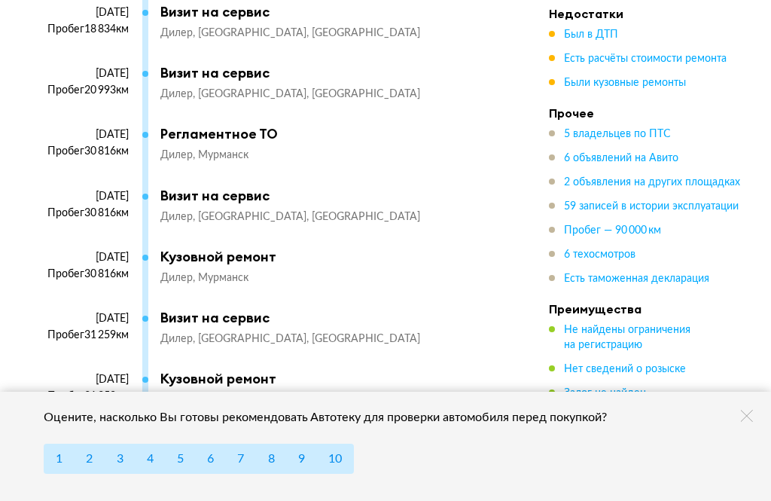
click at [748, 422] on icon at bounding box center [747, 416] width 12 height 12
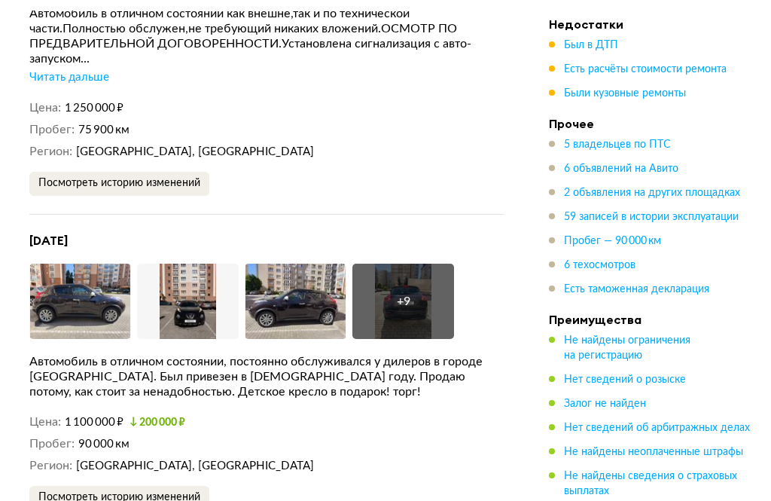
scroll to position [6475, 0]
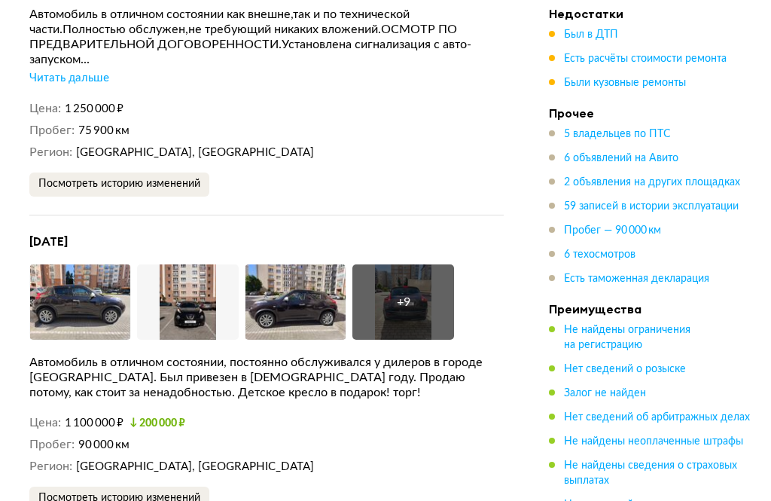
click at [56, 264] on img at bounding box center [80, 301] width 102 height 75
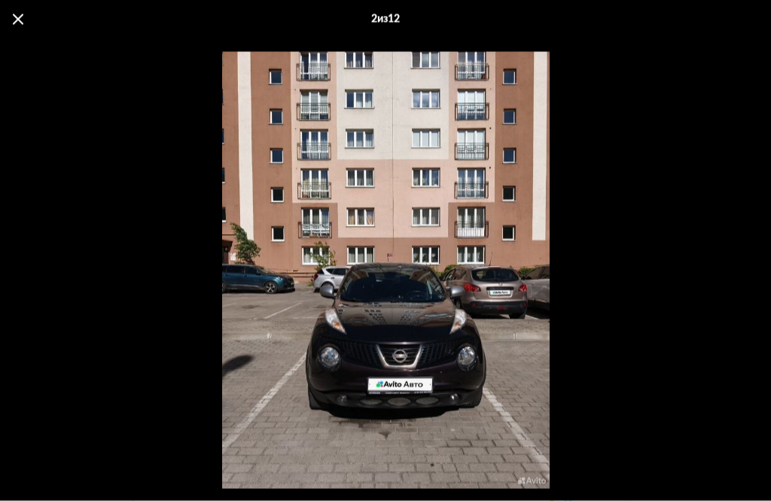
scroll to position [6392, 0]
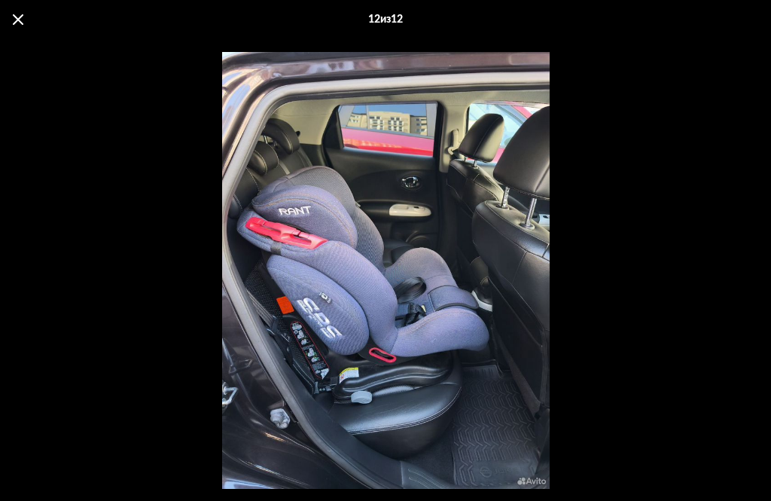
click at [14, 22] on span at bounding box center [18, 19] width 11 height 11
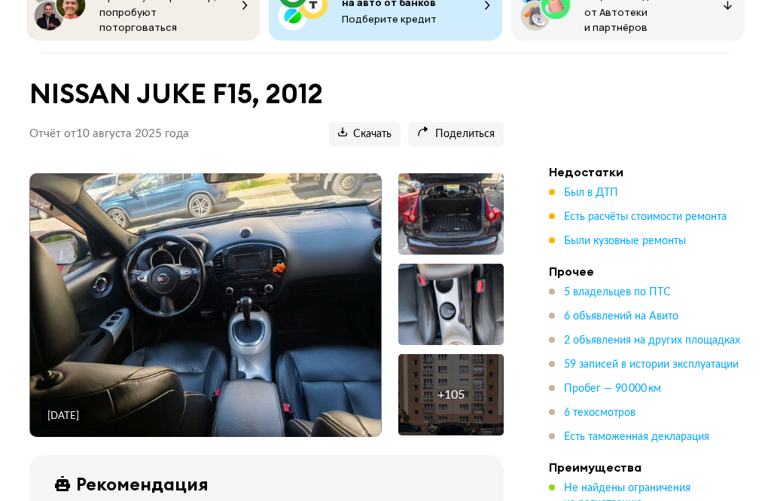
scroll to position [114, 0]
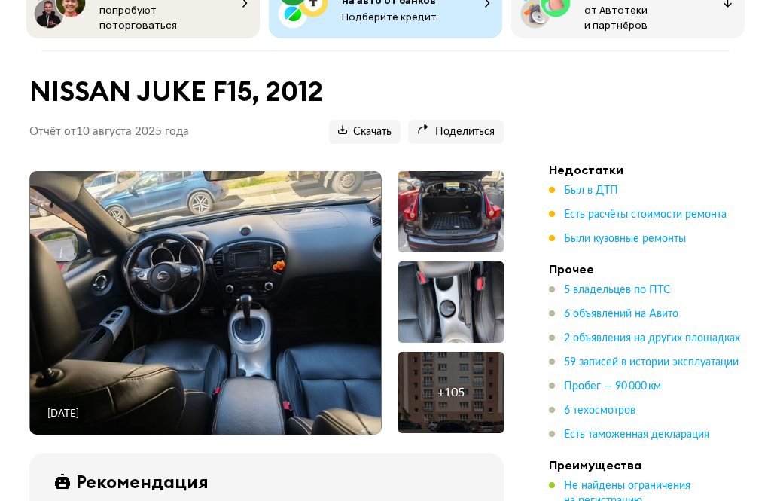
click at [72, 290] on img at bounding box center [206, 304] width 352 height 264
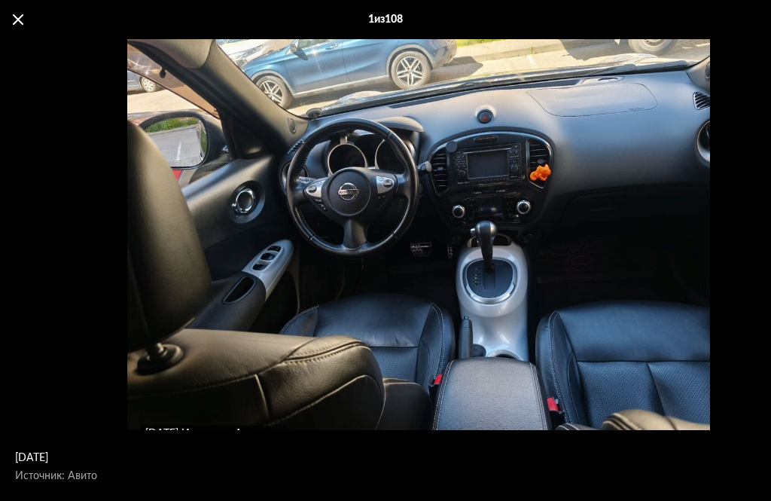
scroll to position [53, 0]
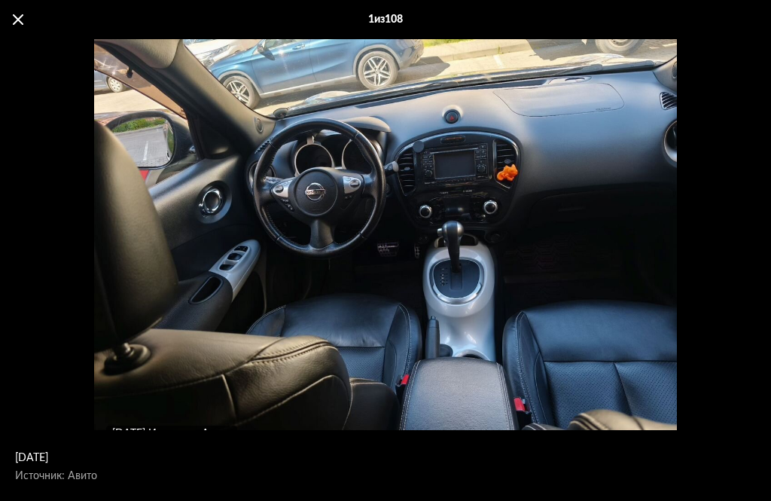
click at [17, 21] on span at bounding box center [18, 19] width 11 height 11
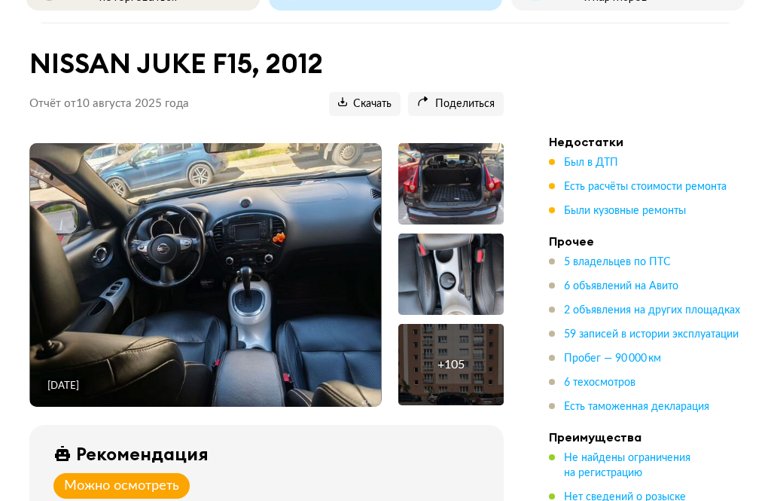
scroll to position [143, 0]
